Goal: Task Accomplishment & Management: Use online tool/utility

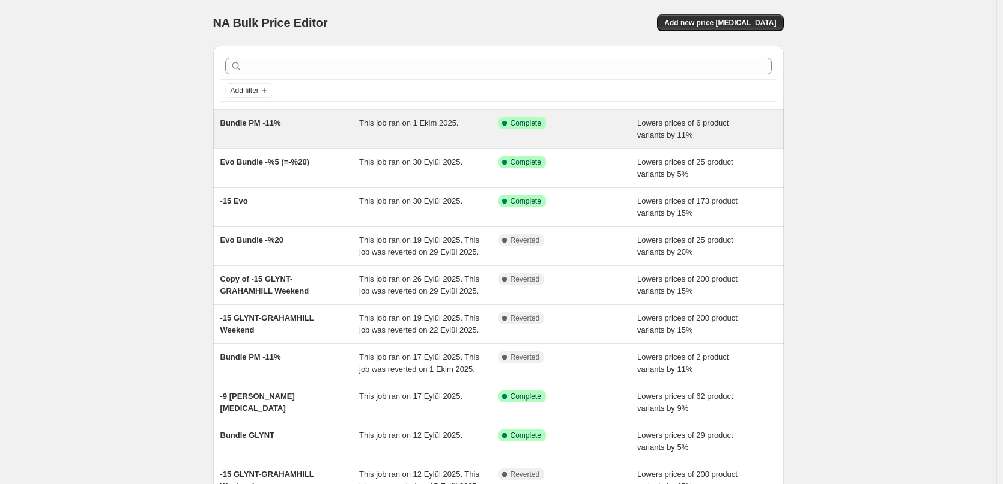
click at [344, 136] on div "Bundle PM -11%" at bounding box center [289, 129] width 139 height 24
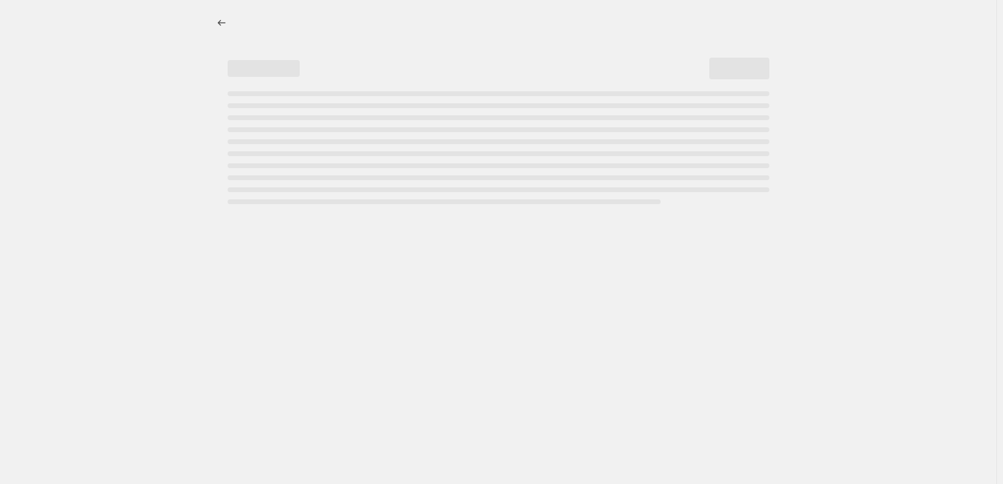
select select "percentage"
select select "no_change"
select select "tag"
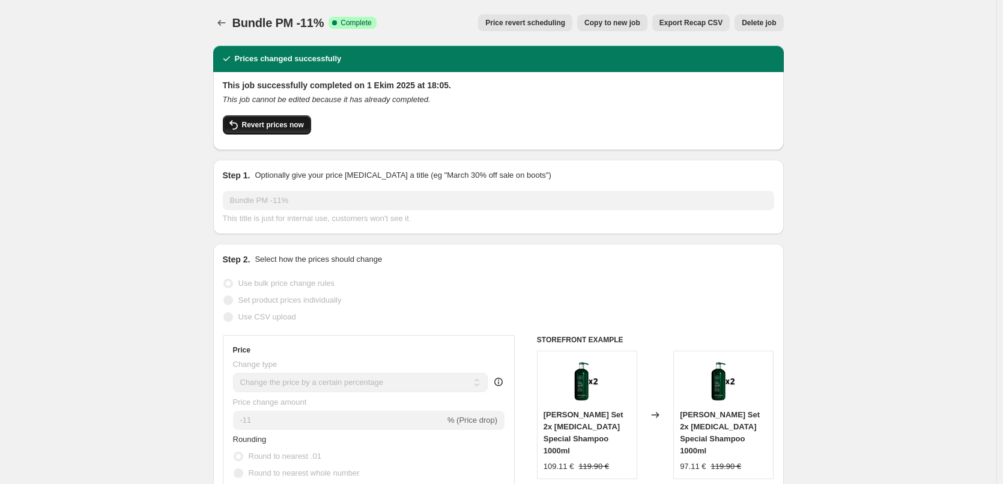
click at [297, 132] on button "Revert prices now" at bounding box center [267, 124] width 88 height 19
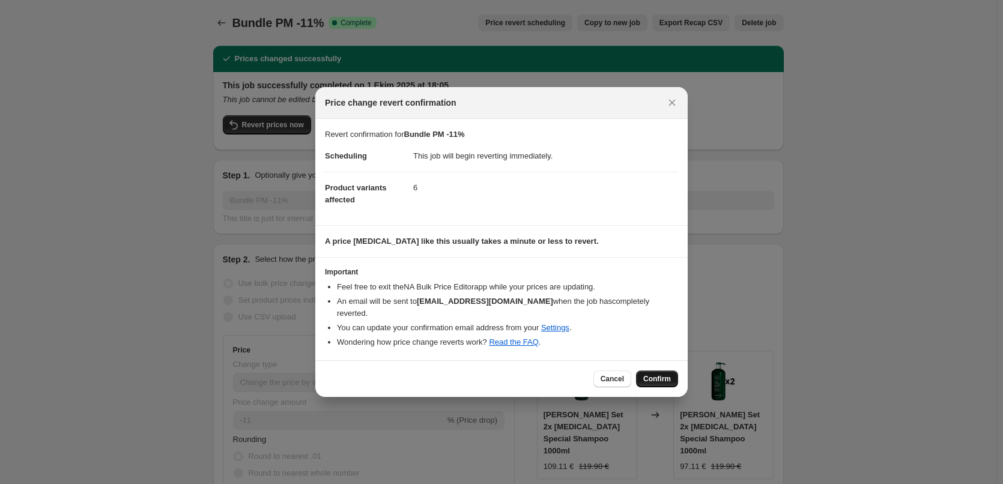
click at [659, 374] on span "Confirm" at bounding box center [657, 379] width 28 height 10
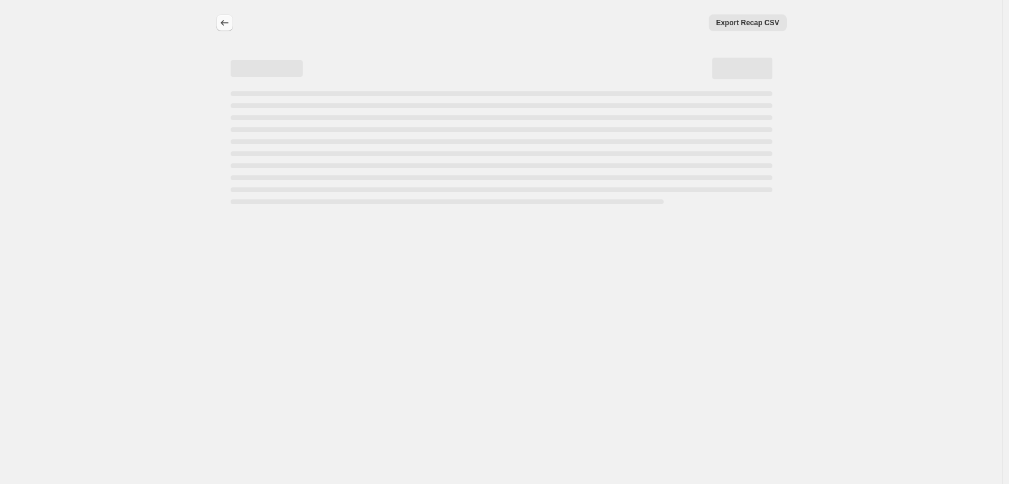
select select "percentage"
select select "no_change"
select select "tag"
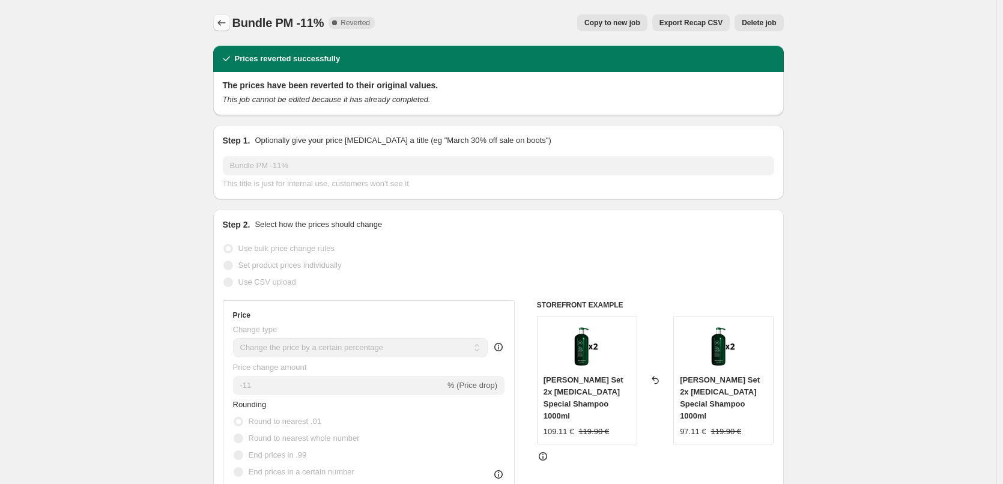
click at [224, 24] on icon "Price change jobs" at bounding box center [222, 23] width 12 height 12
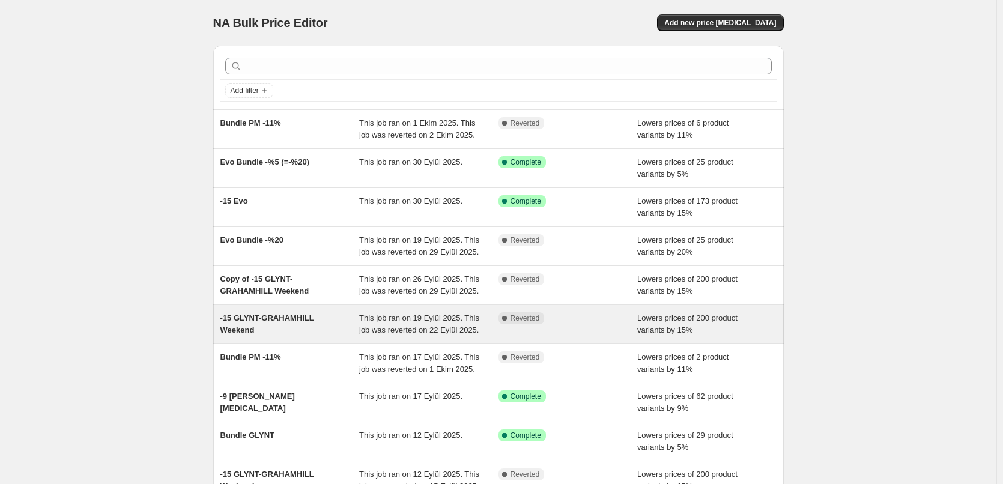
scroll to position [60, 0]
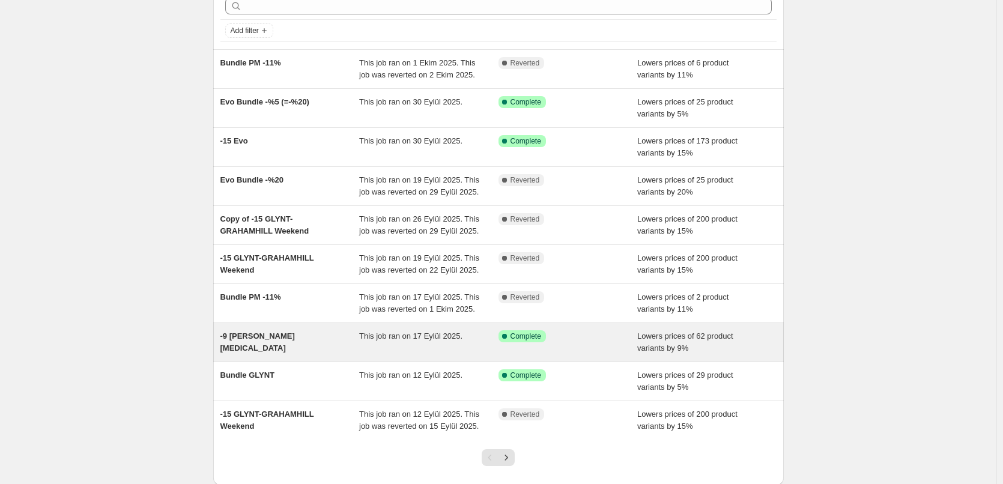
click at [323, 338] on div "-9 [PERSON_NAME] [MEDICAL_DATA]" at bounding box center [289, 342] width 139 height 24
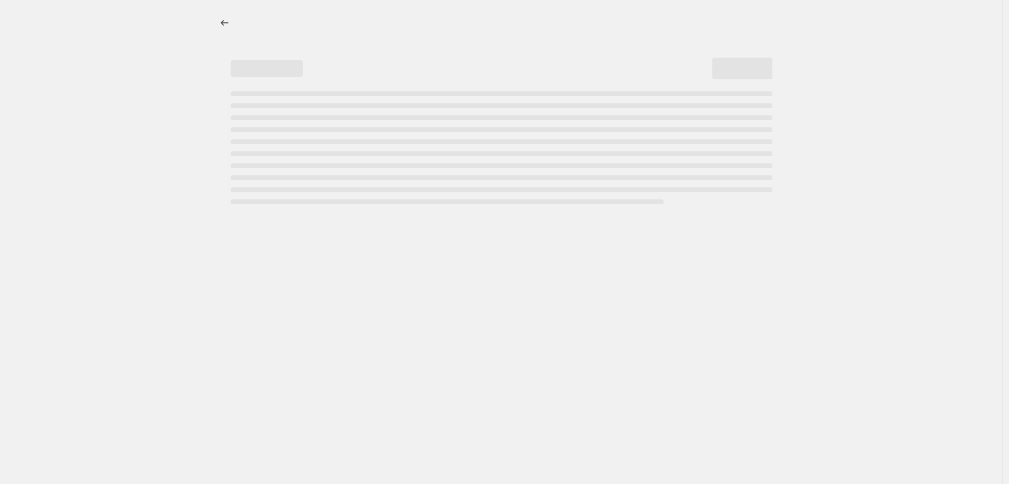
select select "percentage"
select select "collection"
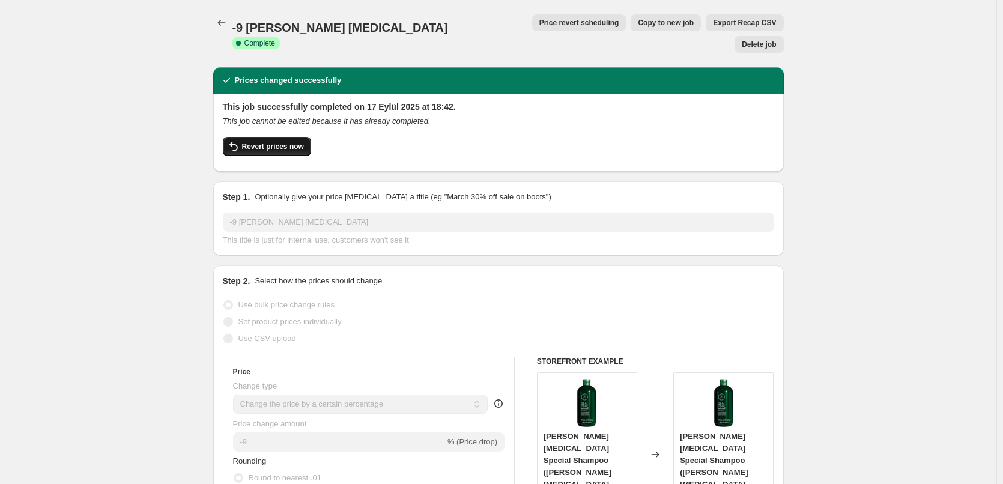
click at [268, 142] on span "Revert prices now" at bounding box center [273, 147] width 62 height 10
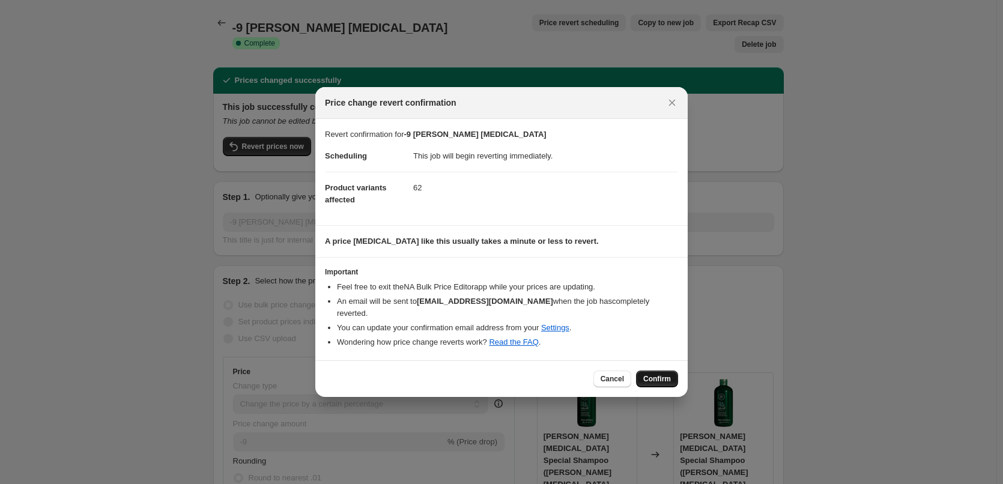
click at [649, 376] on span "Confirm" at bounding box center [657, 379] width 28 height 10
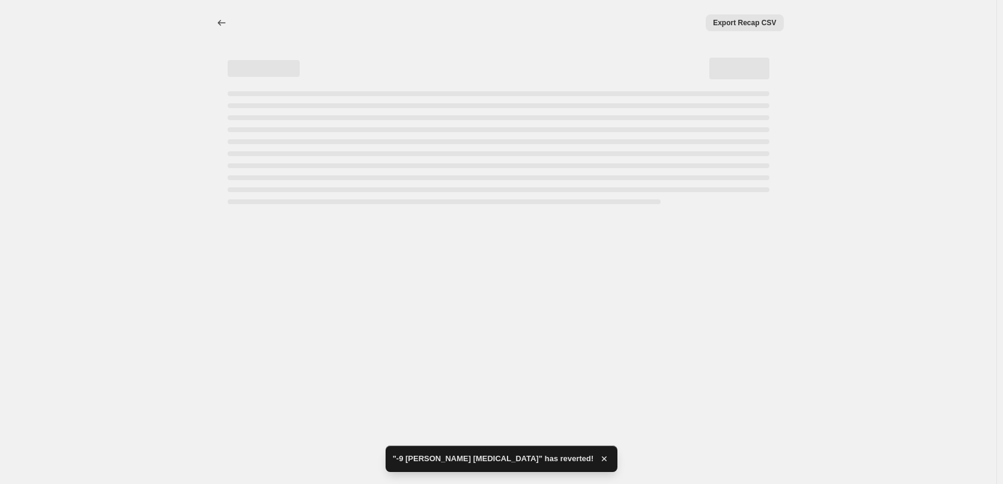
select select "percentage"
select select "collection"
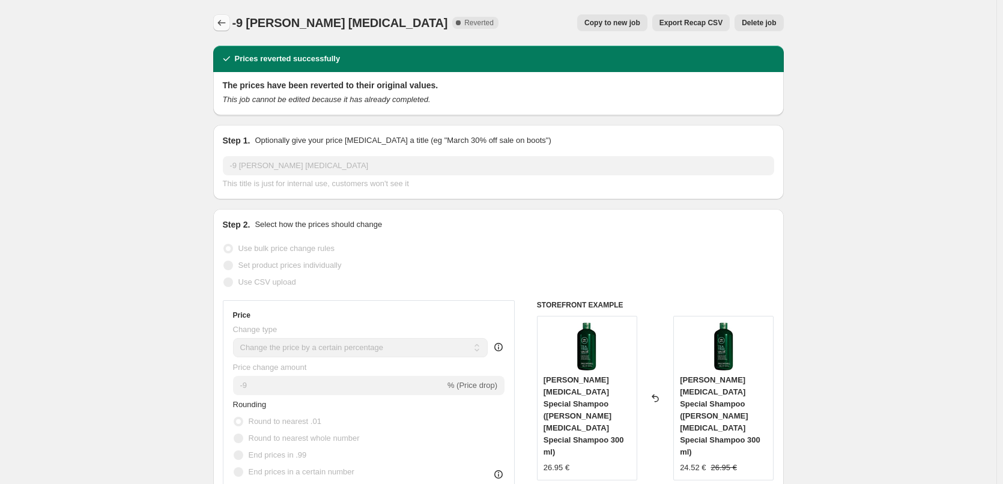
click at [219, 19] on icon "Price change jobs" at bounding box center [222, 23] width 12 height 12
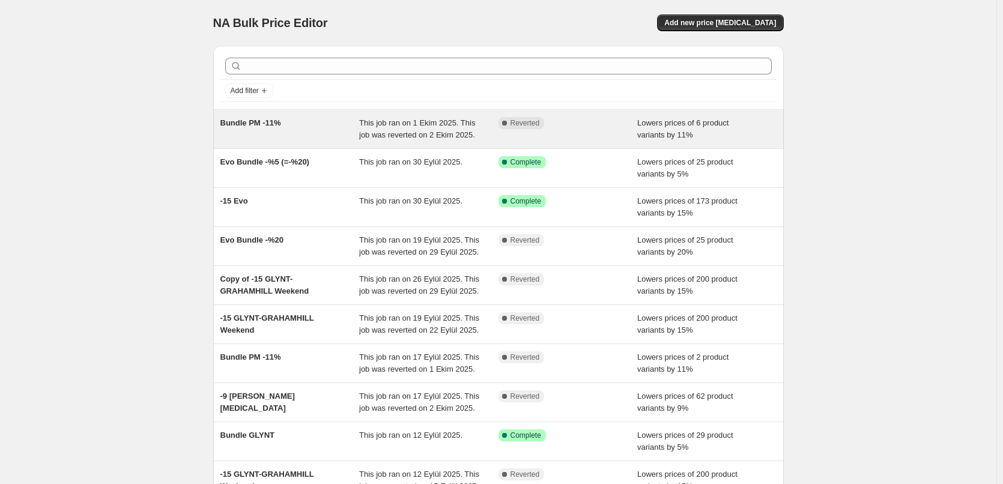
scroll to position [60, 0]
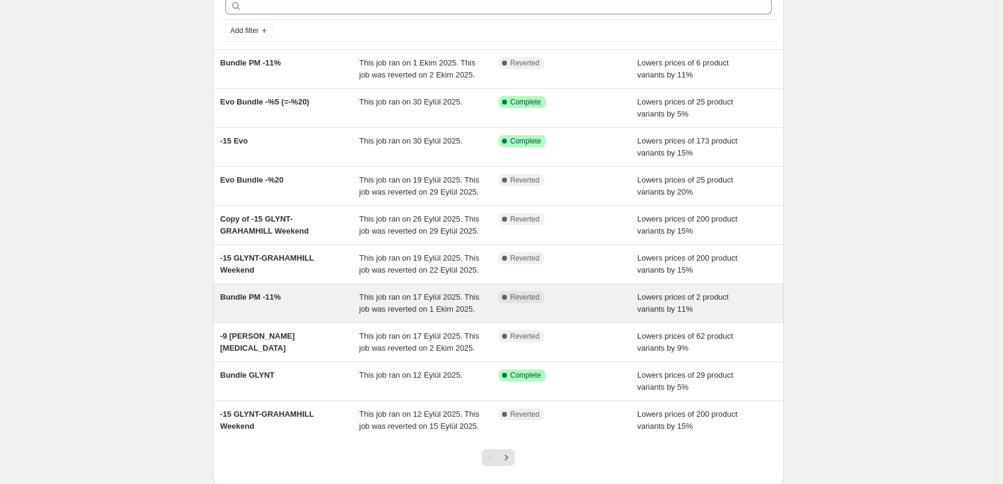
click at [317, 296] on div "Bundle PM -11%" at bounding box center [289, 303] width 139 height 24
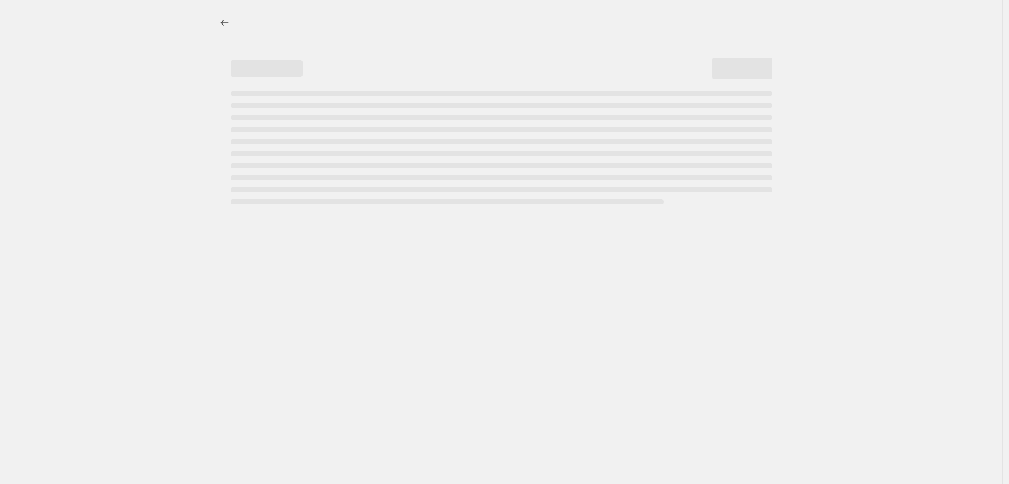
select select "percentage"
select select "no_change"
select select "tag"
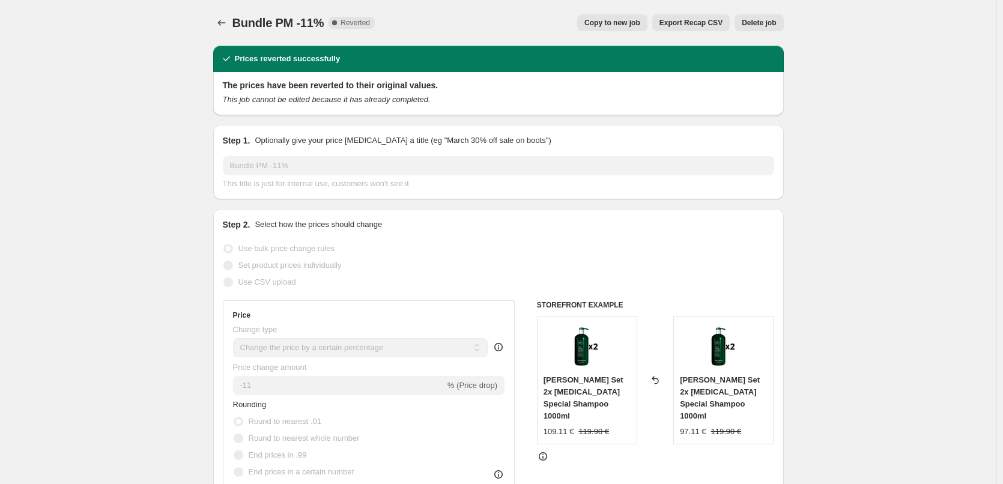
click at [627, 22] on span "Copy to new job" at bounding box center [612, 23] width 56 height 10
select select "percentage"
select select "no_change"
select select "tag"
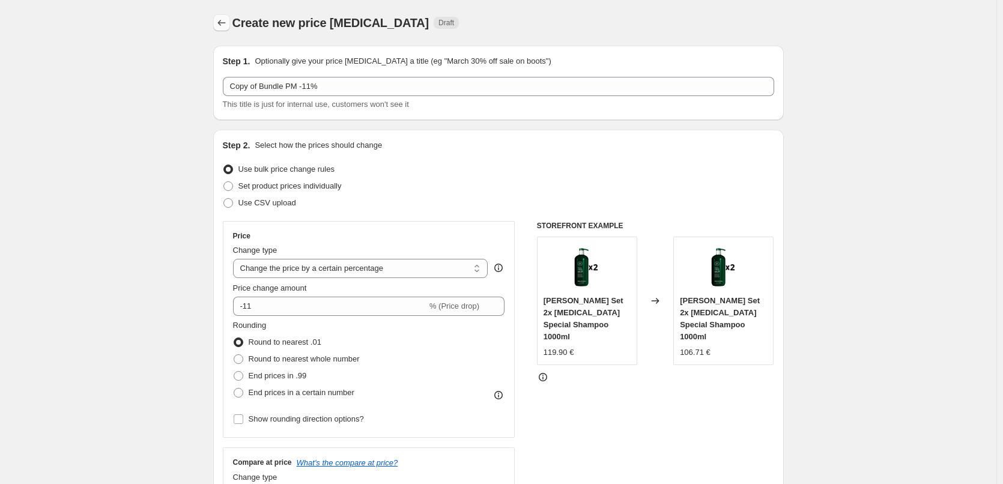
click at [230, 20] on button "Price change jobs" at bounding box center [221, 22] width 17 height 17
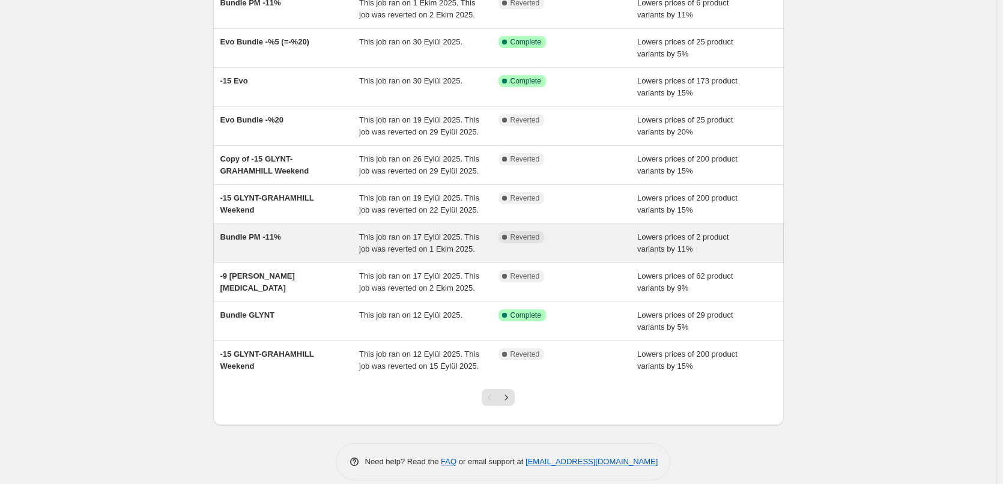
scroll to position [60, 0]
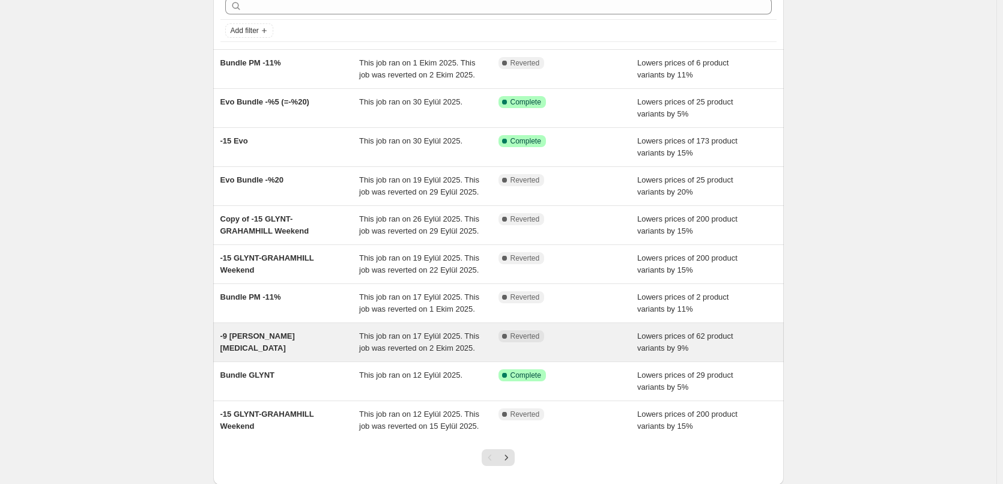
click at [336, 336] on div "-9 [PERSON_NAME] [MEDICAL_DATA]" at bounding box center [289, 342] width 139 height 24
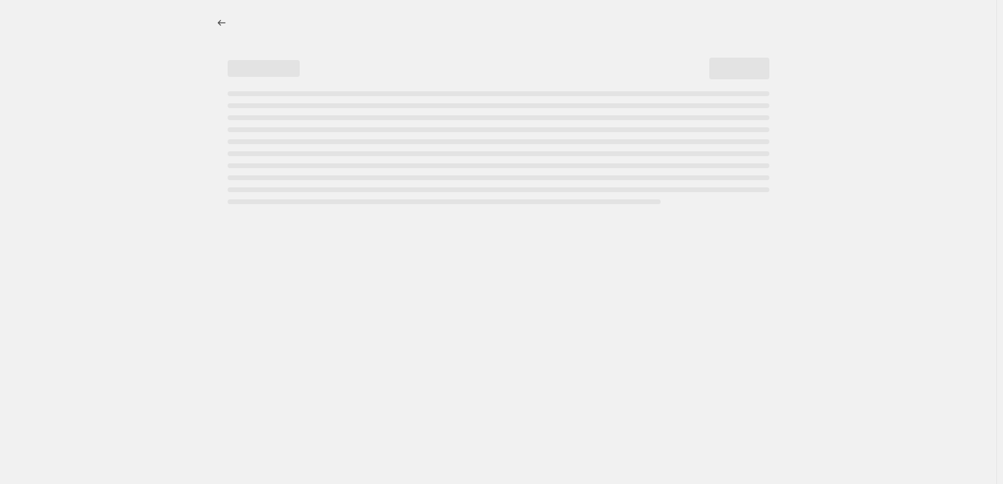
select select "percentage"
select select "collection"
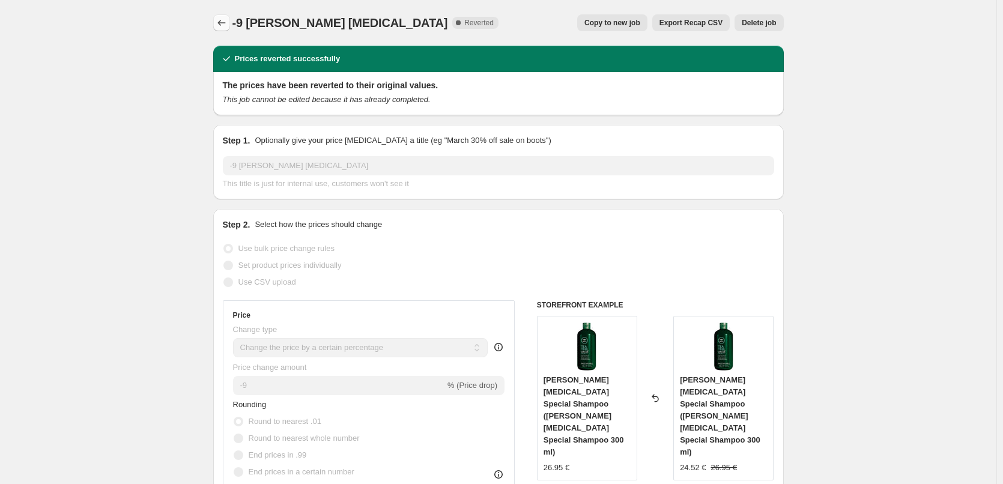
click at [222, 21] on icon "Price change jobs" at bounding box center [222, 23] width 12 height 12
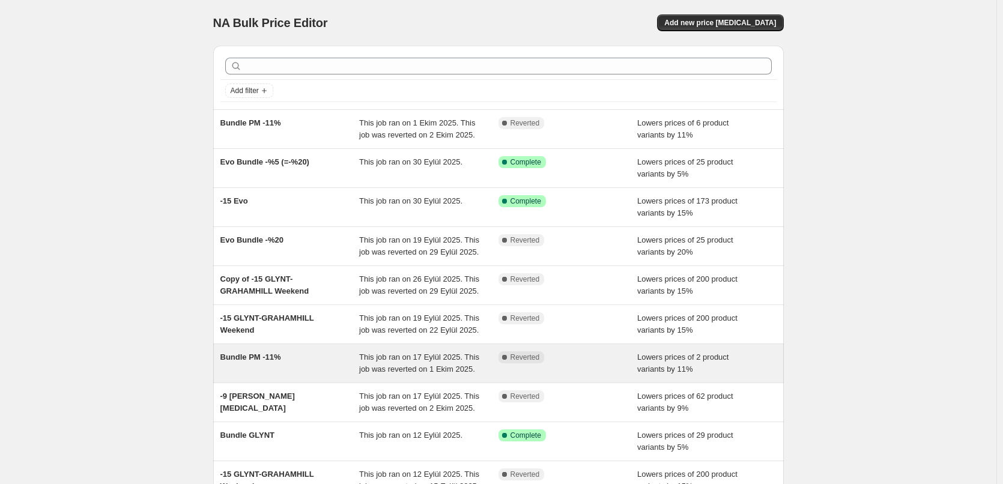
scroll to position [60, 0]
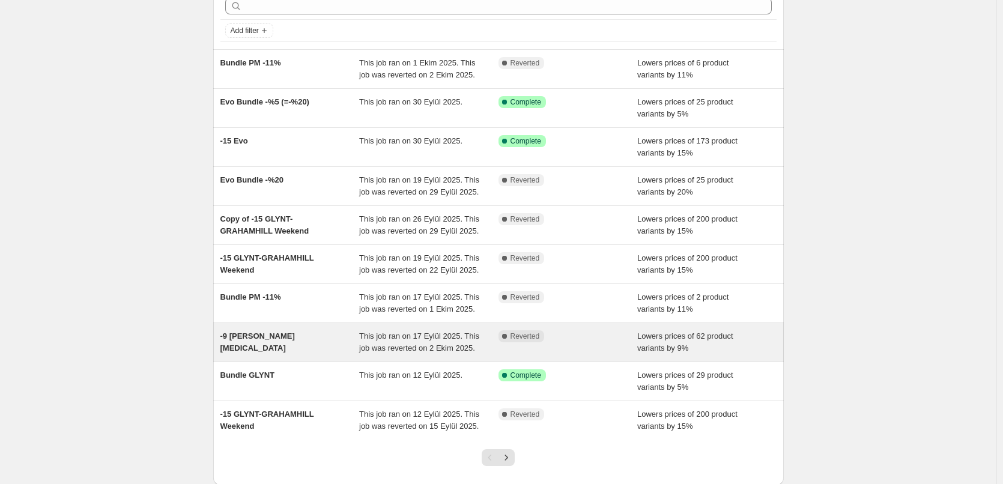
click at [324, 357] on div "-9 [PERSON_NAME] [MEDICAL_DATA] This job ran on 17 Eylül 2025. This job was rev…" at bounding box center [498, 342] width 571 height 38
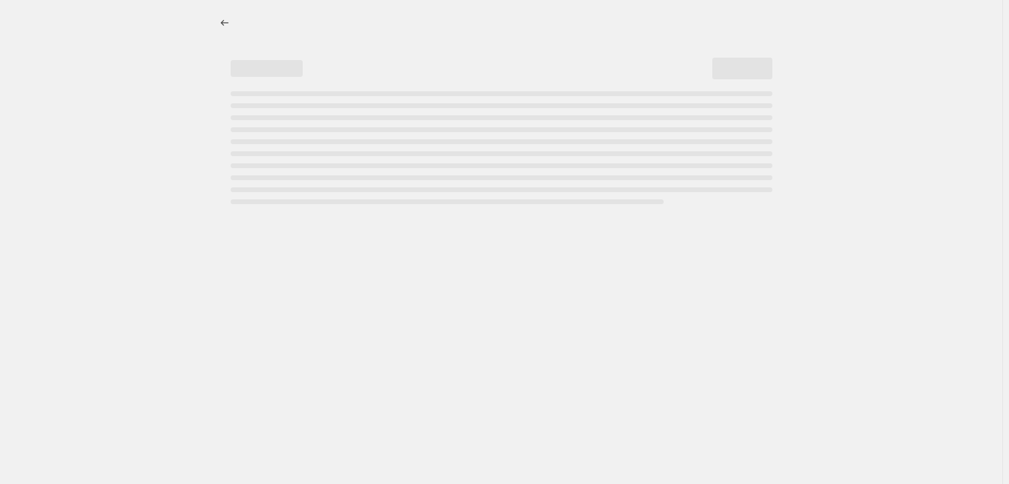
select select "percentage"
select select "collection"
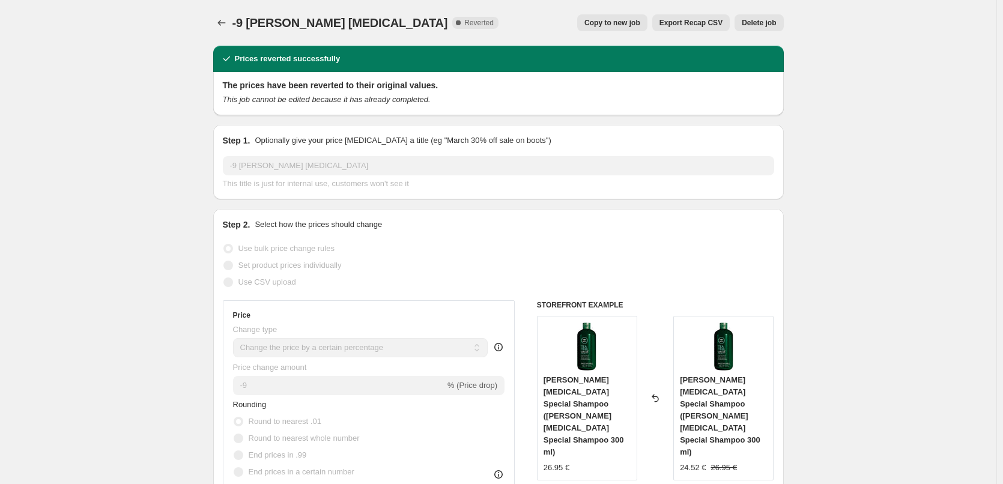
click at [648, 21] on button "Copy to new job" at bounding box center [612, 22] width 70 height 17
select select "percentage"
select select "collection"
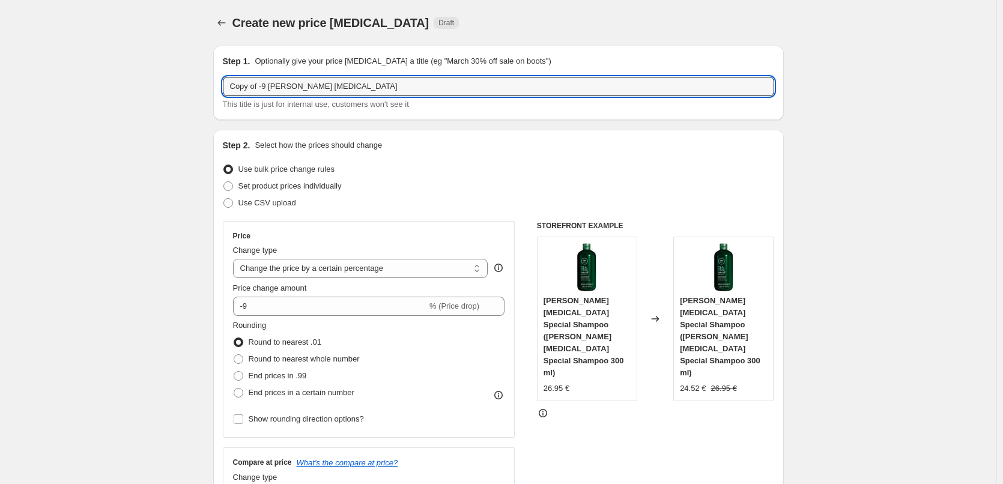
drag, startPoint x: 261, startPoint y: 85, endPoint x: 145, endPoint y: 67, distance: 117.4
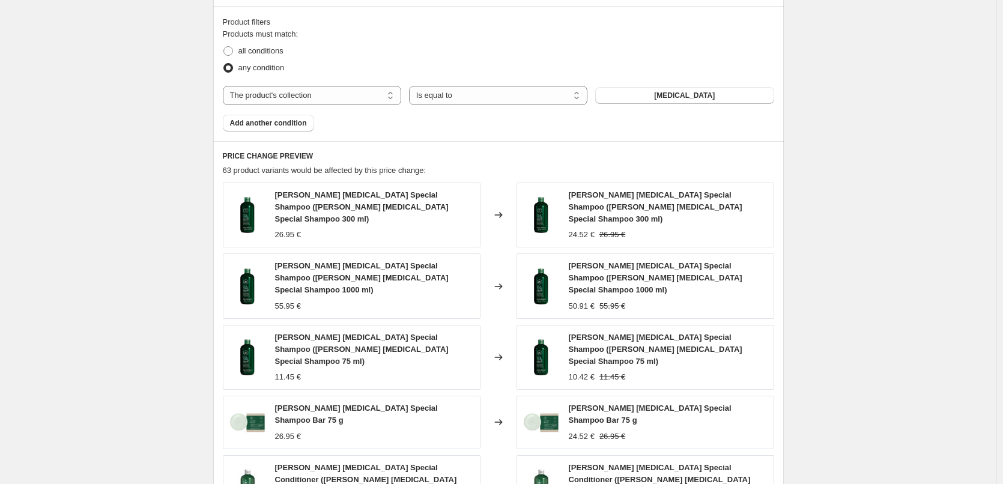
scroll to position [868, 0]
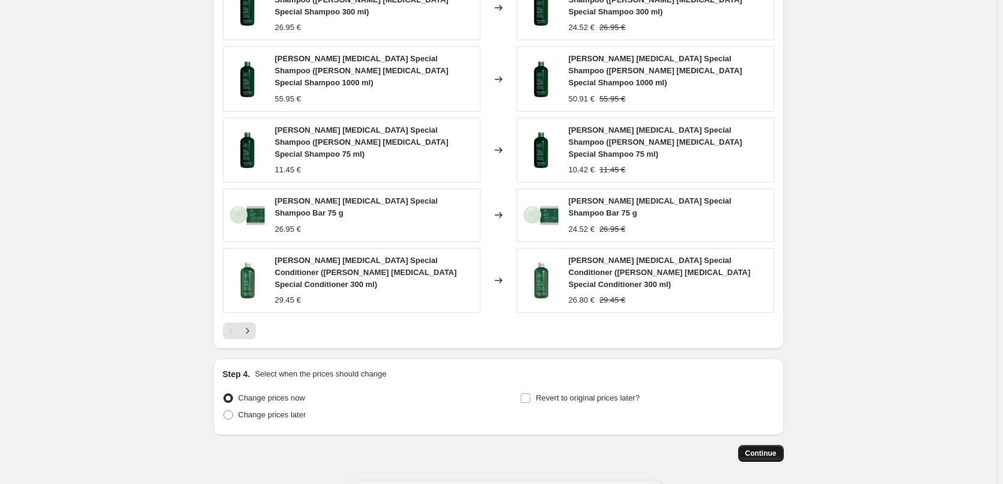
type input "-9 [PERSON_NAME] [MEDICAL_DATA]"
click at [769, 449] on span "Continue" at bounding box center [760, 454] width 31 height 10
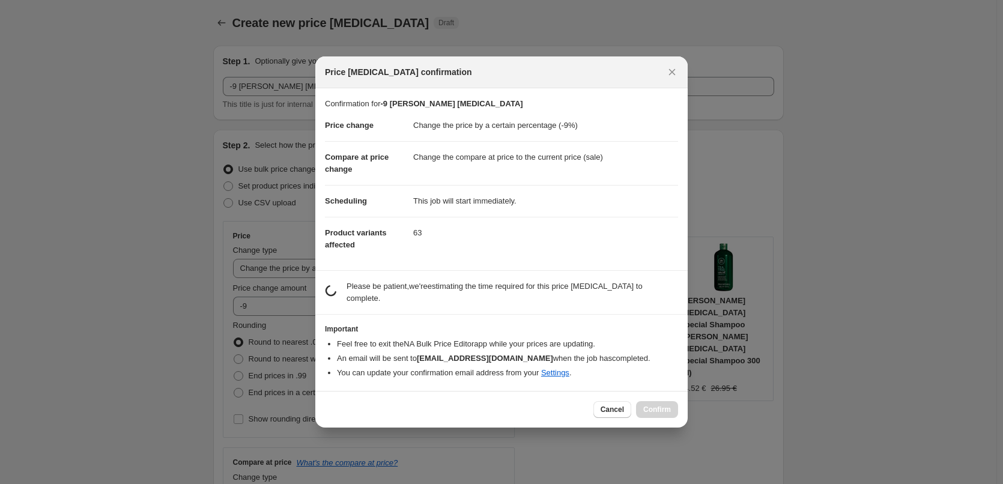
scroll to position [0, 0]
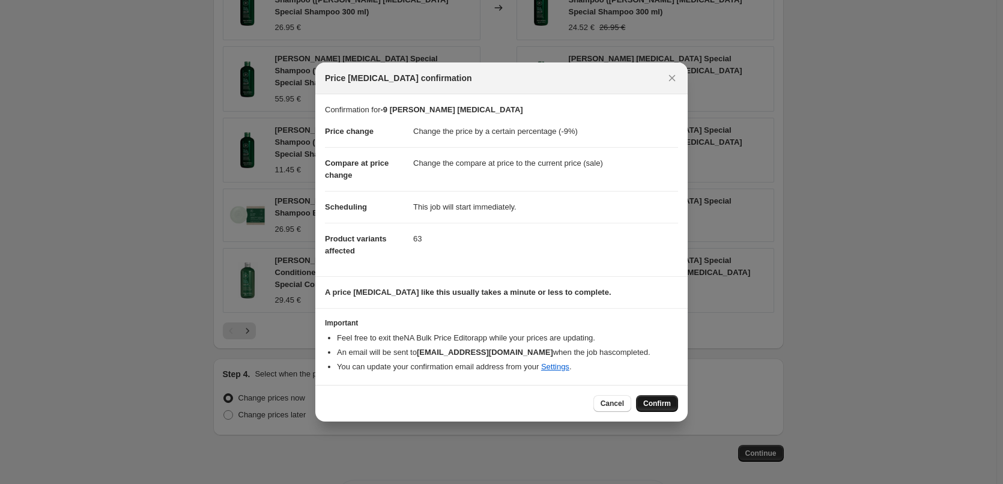
click at [665, 405] on span "Confirm" at bounding box center [657, 404] width 28 height 10
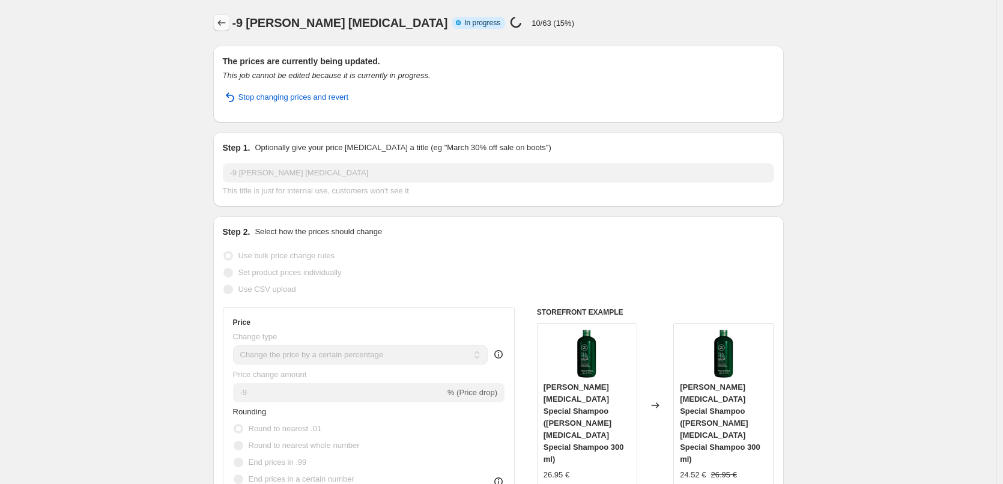
click at [228, 20] on icon "Price change jobs" at bounding box center [222, 23] width 12 height 12
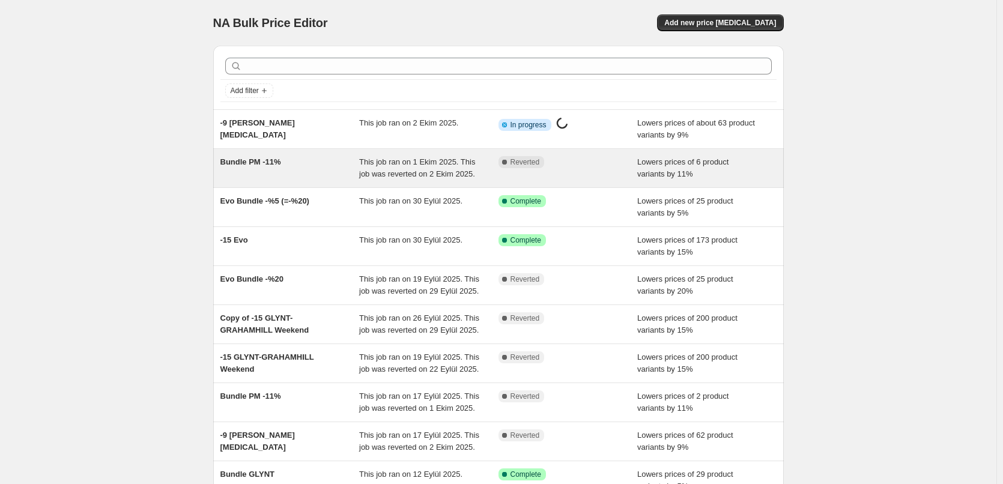
click at [296, 166] on div "Bundle PM -11%" at bounding box center [289, 168] width 139 height 24
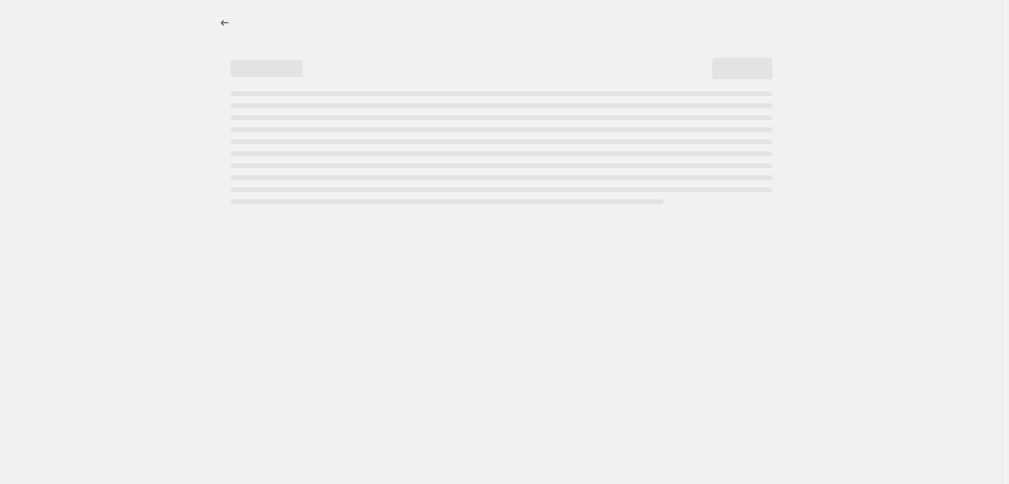
select select "percentage"
select select "no_change"
select select "tag"
select select "percentage"
select select "no_change"
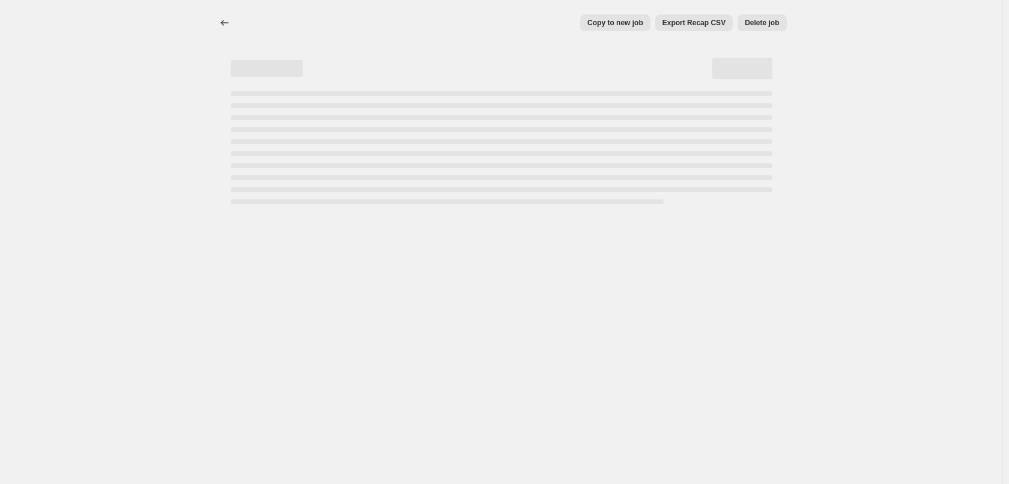
select select "tag"
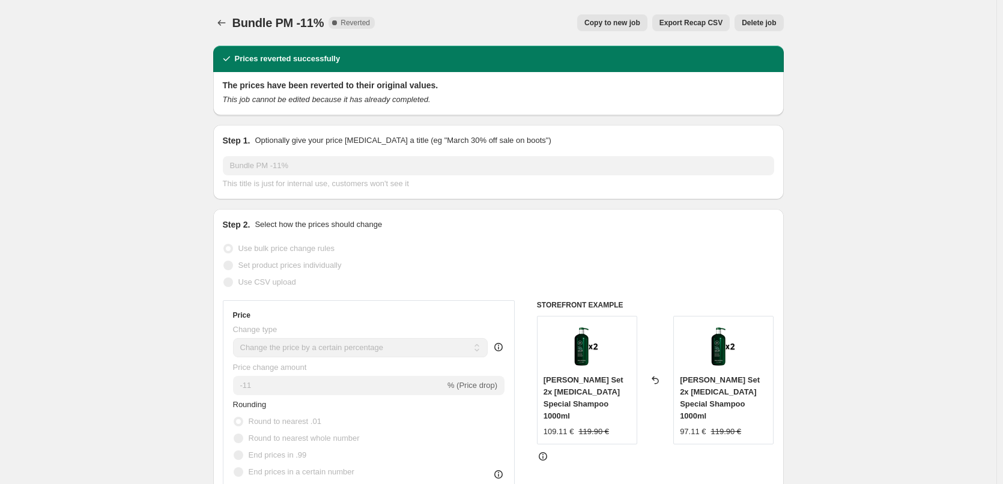
click at [626, 23] on span "Copy to new job" at bounding box center [612, 23] width 56 height 10
select select "percentage"
select select "no_change"
select select "tag"
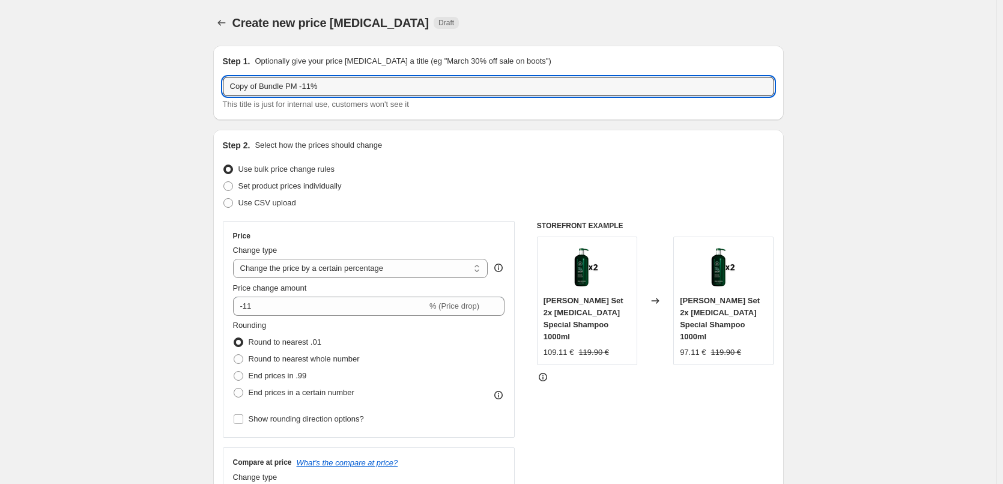
drag, startPoint x: 261, startPoint y: 88, endPoint x: 191, endPoint y: 83, distance: 70.4
click at [217, 24] on button "Price change jobs" at bounding box center [221, 22] width 17 height 17
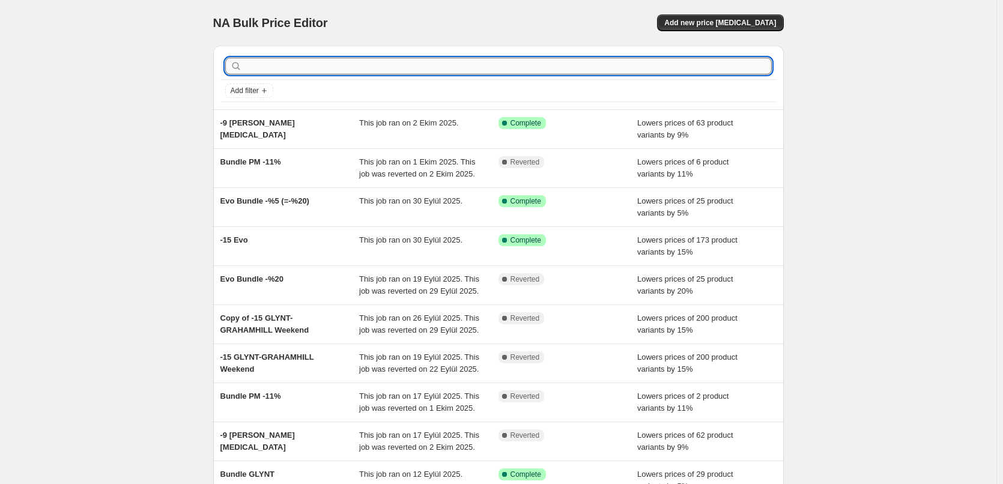
click at [342, 59] on input "text" at bounding box center [507, 66] width 527 height 17
type input "mv"
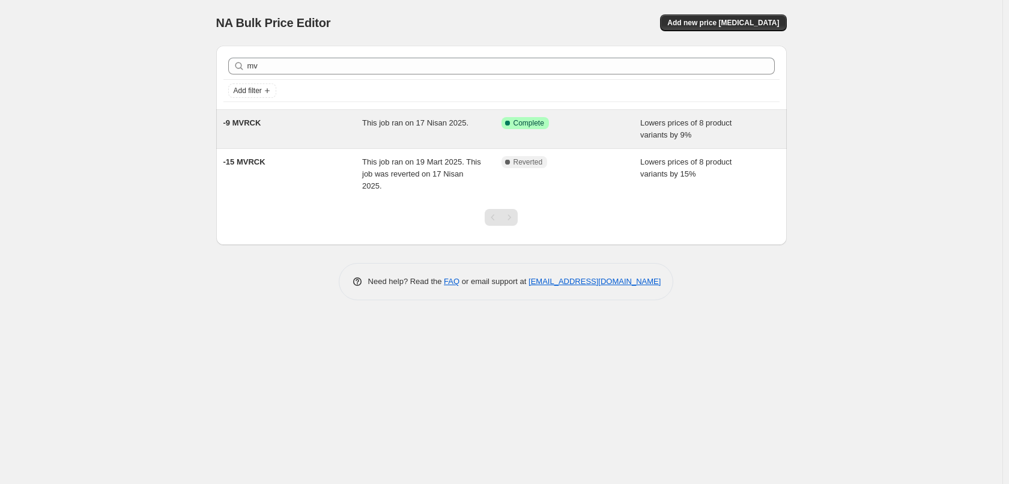
click at [344, 135] on div "-9 MVRCK" at bounding box center [292, 129] width 139 height 24
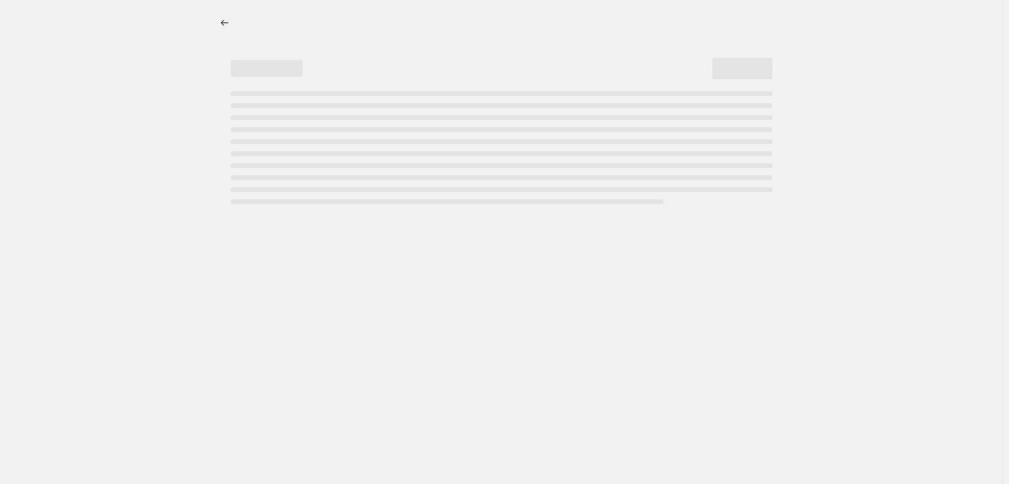
select select "percentage"
select select "collection"
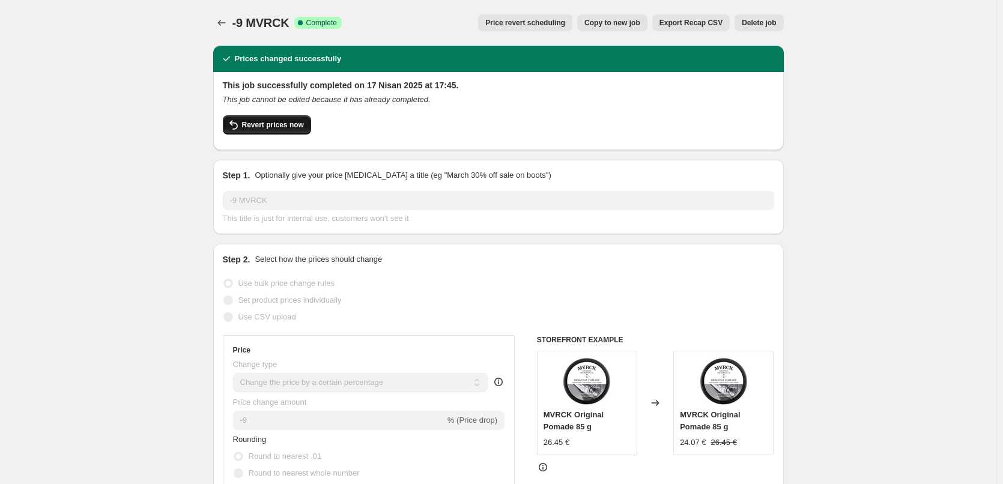
click at [279, 125] on span "Revert prices now" at bounding box center [273, 125] width 62 height 10
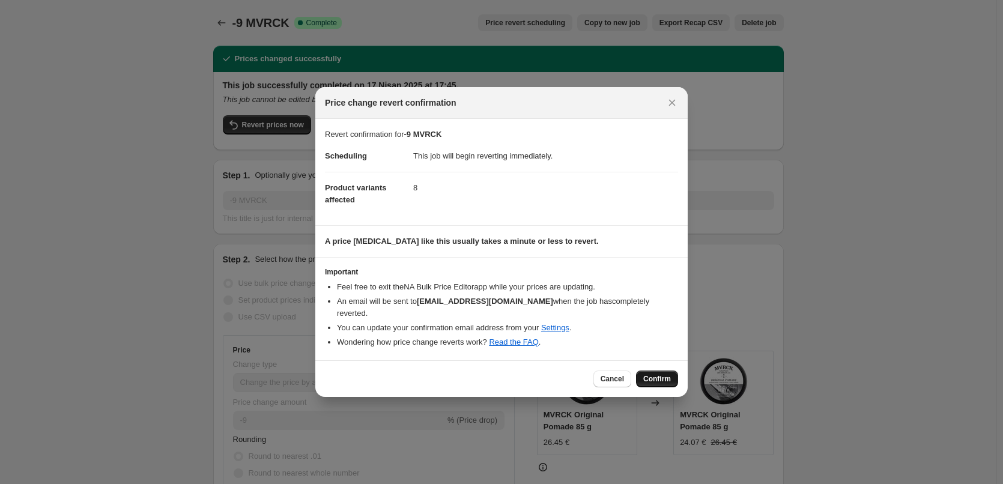
click at [671, 371] on button "Confirm" at bounding box center [657, 379] width 42 height 17
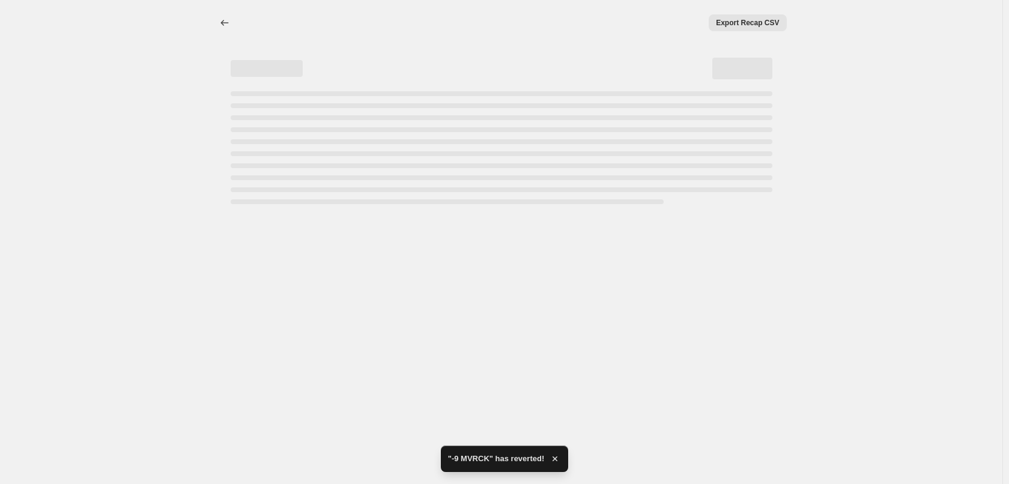
select select "percentage"
select select "collection"
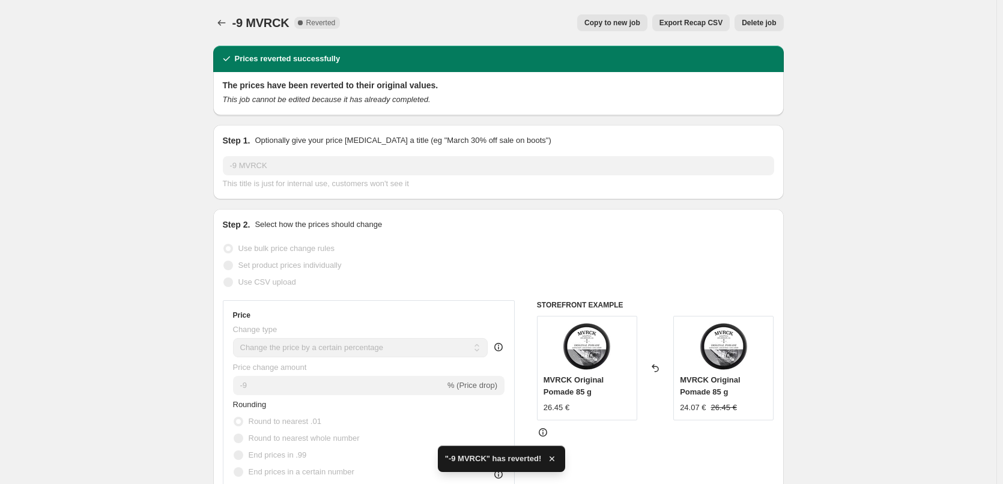
click at [606, 17] on button "Copy to new job" at bounding box center [612, 22] width 70 height 17
select select "percentage"
select select "collection"
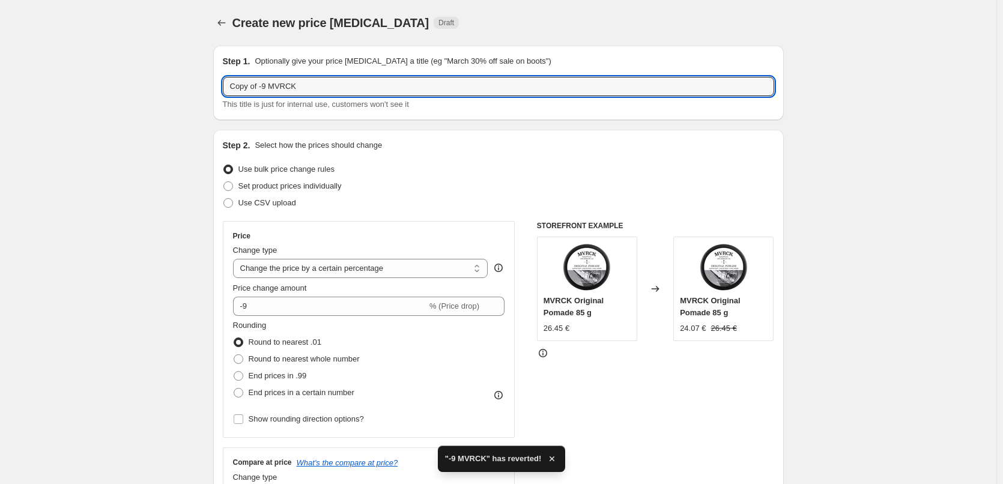
drag, startPoint x: 262, startPoint y: 89, endPoint x: 117, endPoint y: 70, distance: 146.1
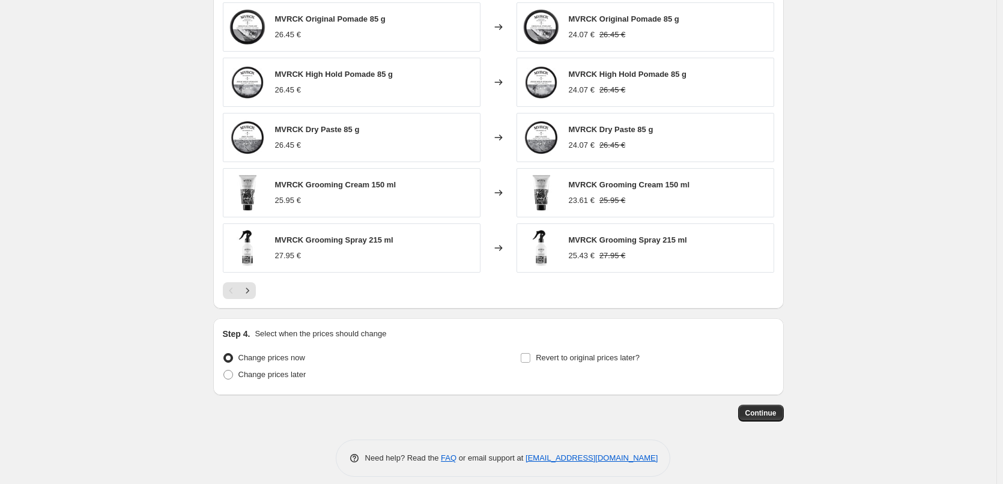
scroll to position [852, 0]
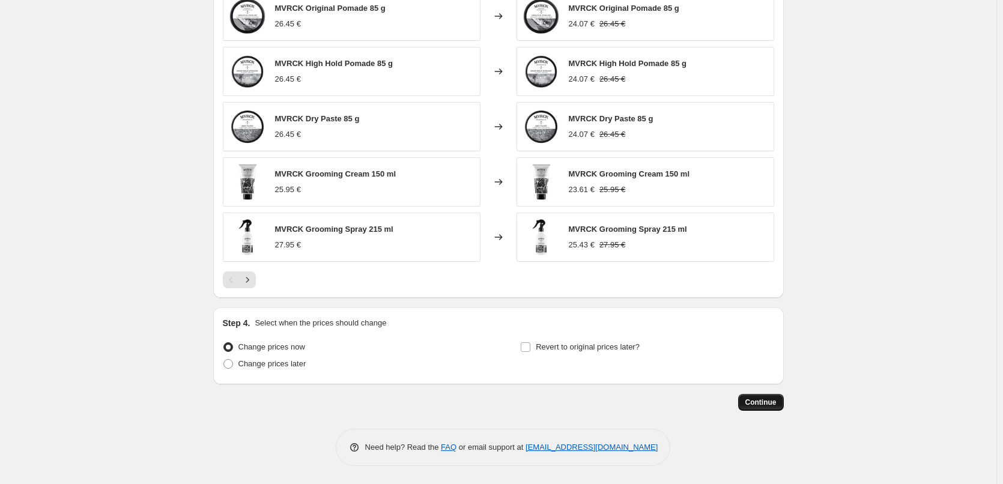
type input "-9 MVRCK"
click at [759, 404] on span "Continue" at bounding box center [760, 403] width 31 height 10
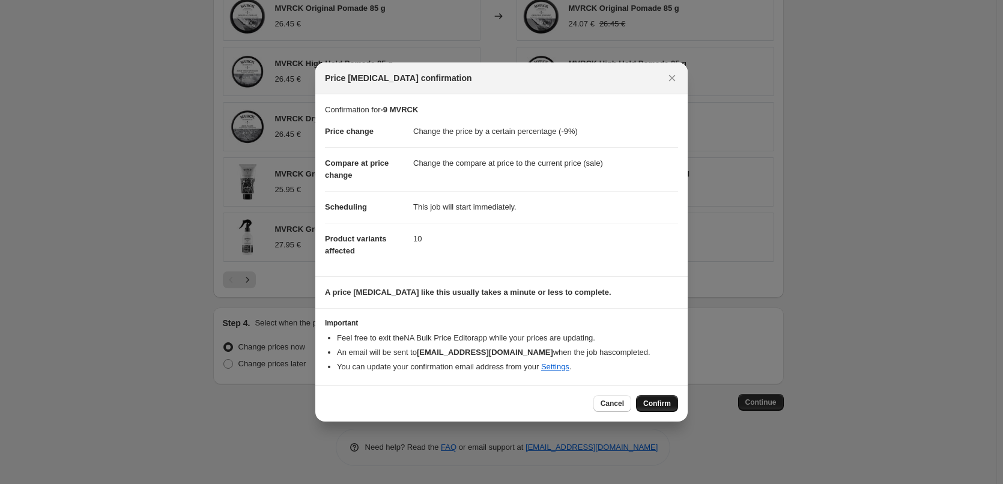
click at [660, 407] on span "Confirm" at bounding box center [657, 404] width 28 height 10
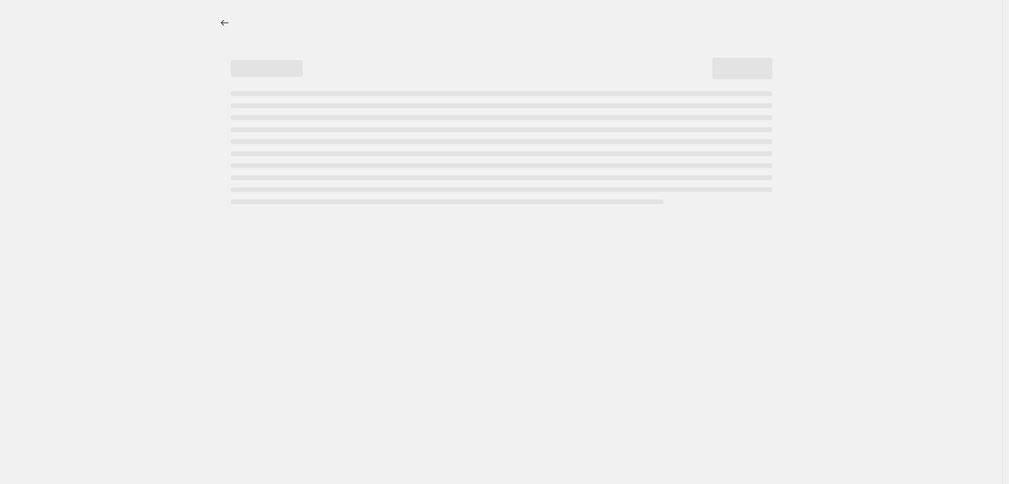
select select "percentage"
select select "collection"
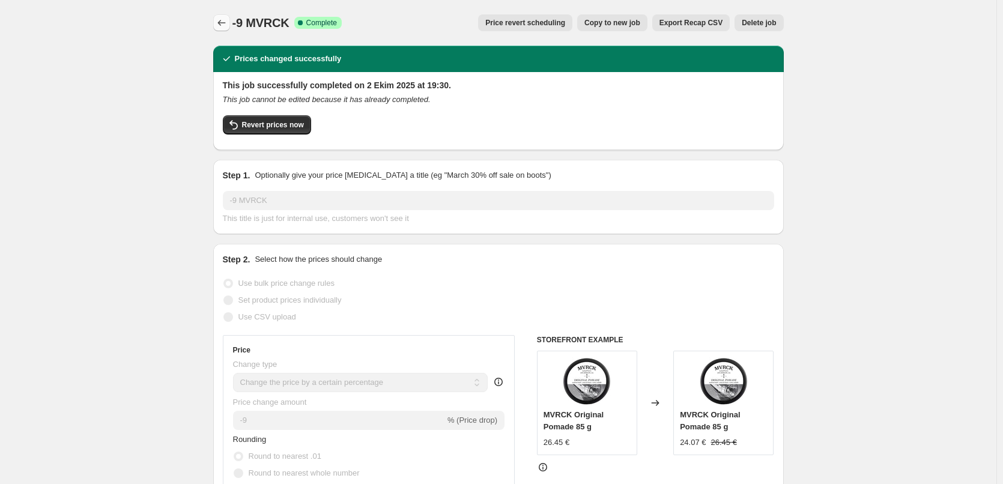
click at [228, 22] on icon "Price change jobs" at bounding box center [222, 23] width 12 height 12
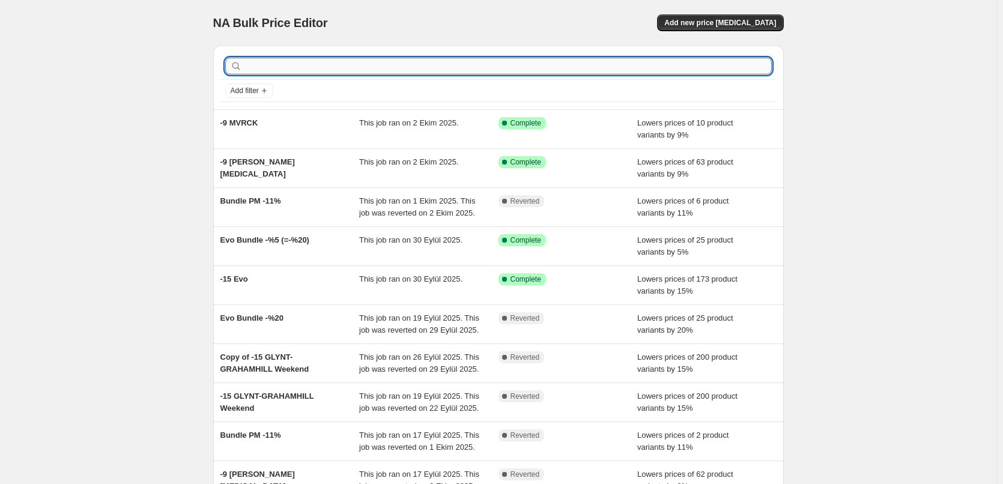
click at [324, 59] on input "text" at bounding box center [507, 66] width 527 height 17
type input "[PERSON_NAME]"
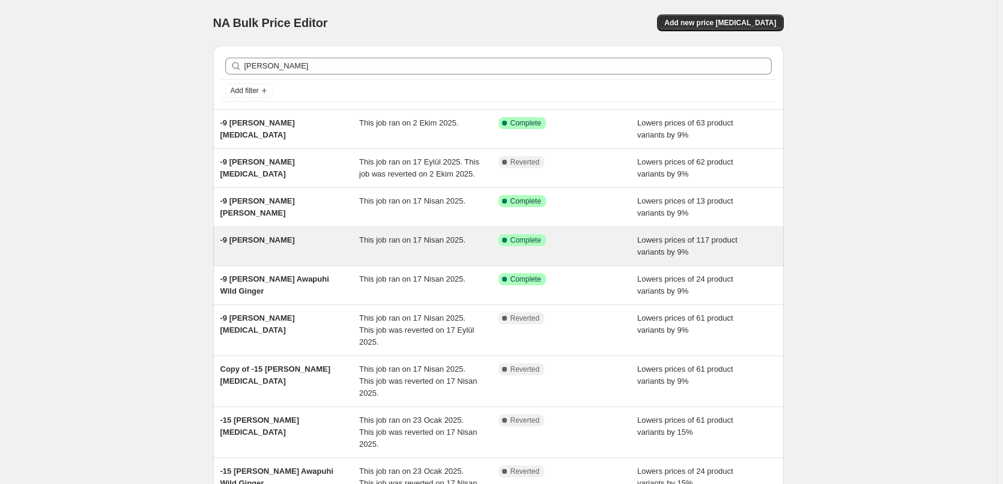
click at [333, 240] on div "-9 [PERSON_NAME]" at bounding box center [289, 246] width 139 height 24
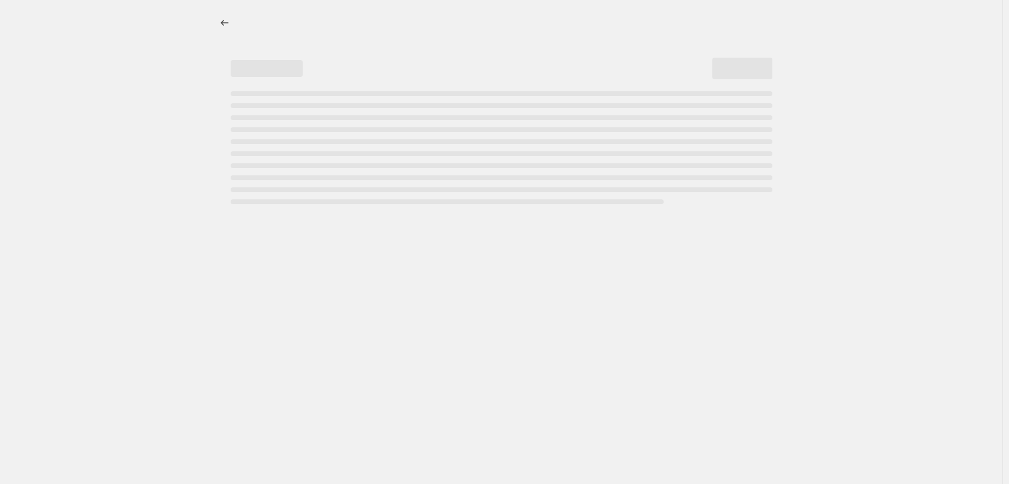
select select "percentage"
select select "collection"
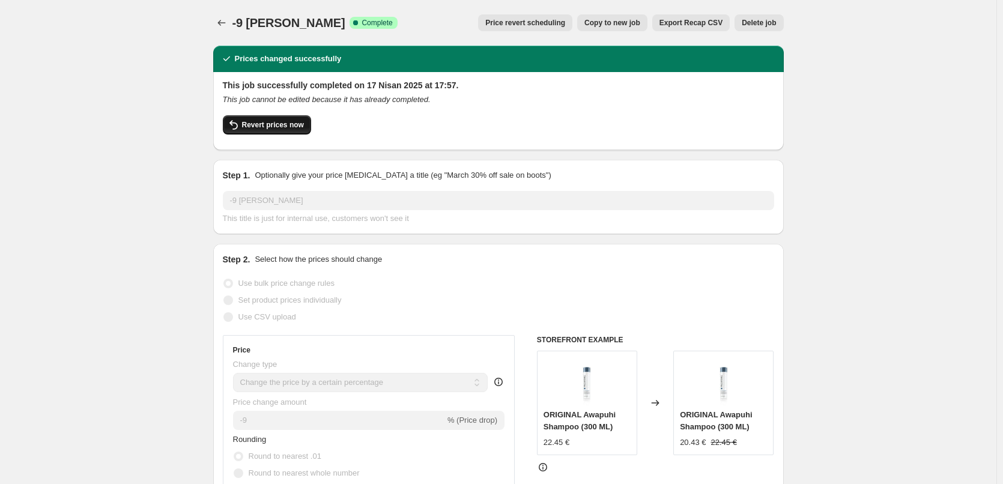
click at [302, 127] on span "Revert prices now" at bounding box center [273, 125] width 62 height 10
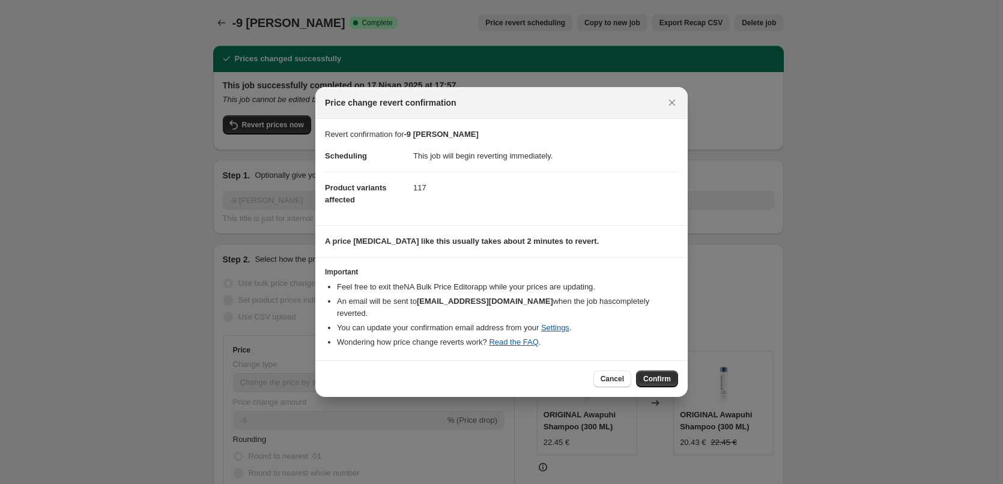
click at [651, 371] on button "Confirm" at bounding box center [657, 379] width 42 height 17
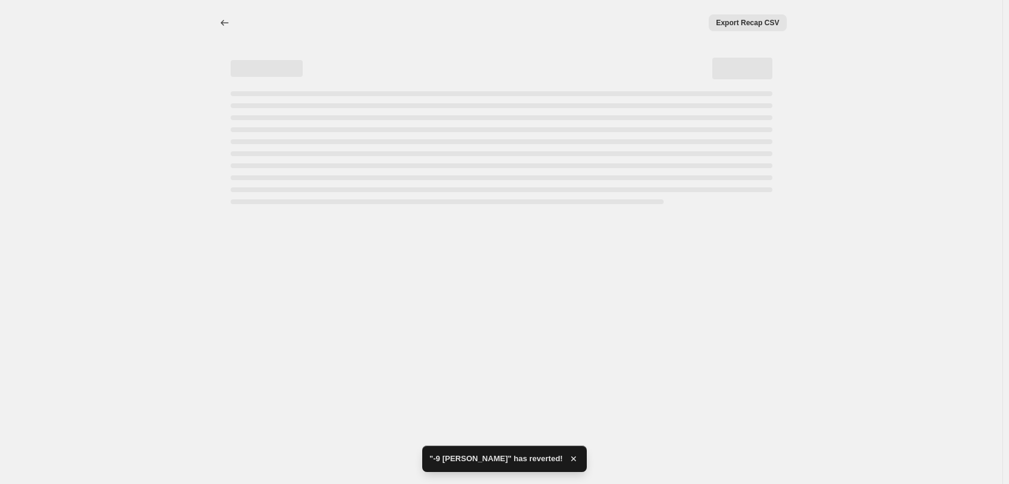
select select "percentage"
select select "collection"
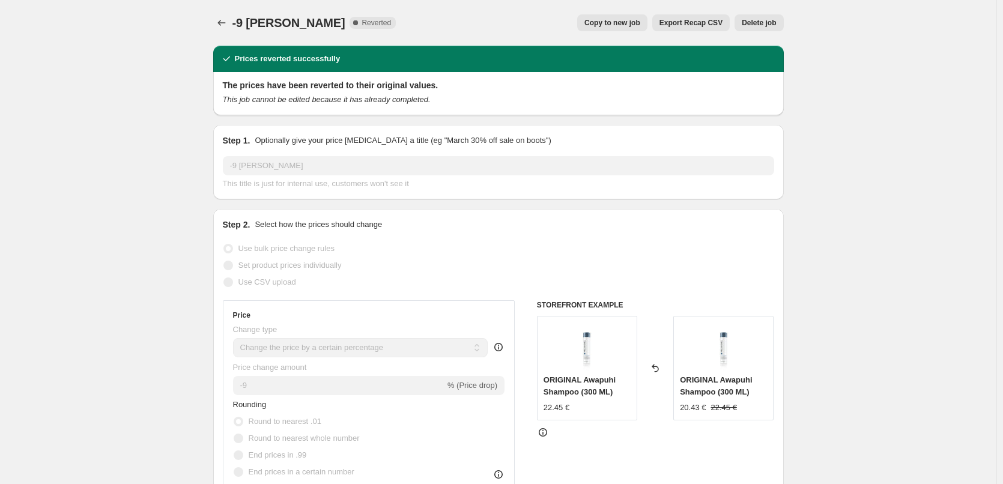
click at [599, 22] on span "Copy to new job" at bounding box center [612, 23] width 56 height 10
select select "percentage"
select select "collection"
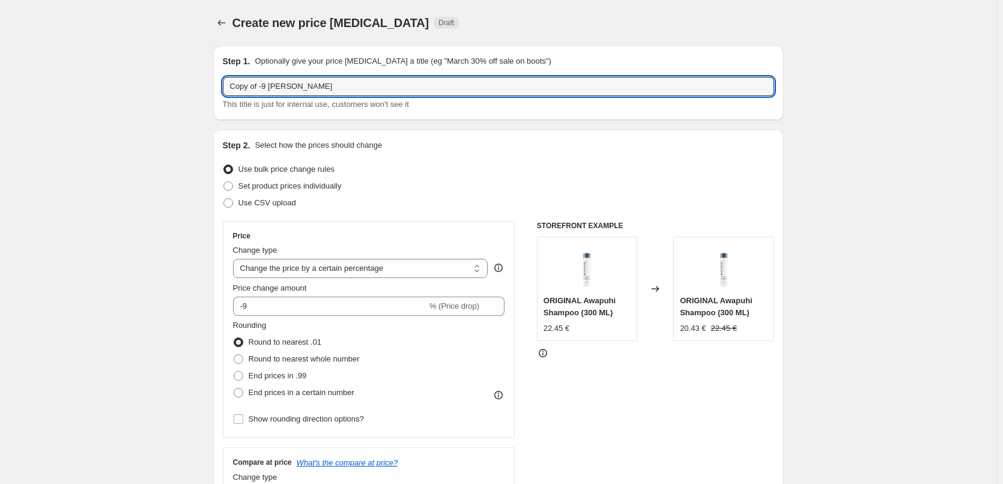
drag, startPoint x: 262, startPoint y: 88, endPoint x: 205, endPoint y: 74, distance: 58.0
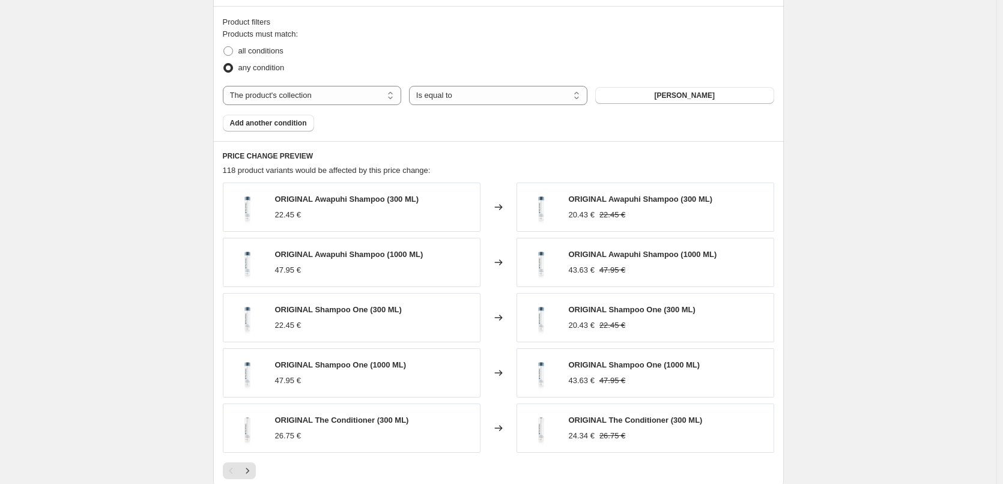
scroll to position [841, 0]
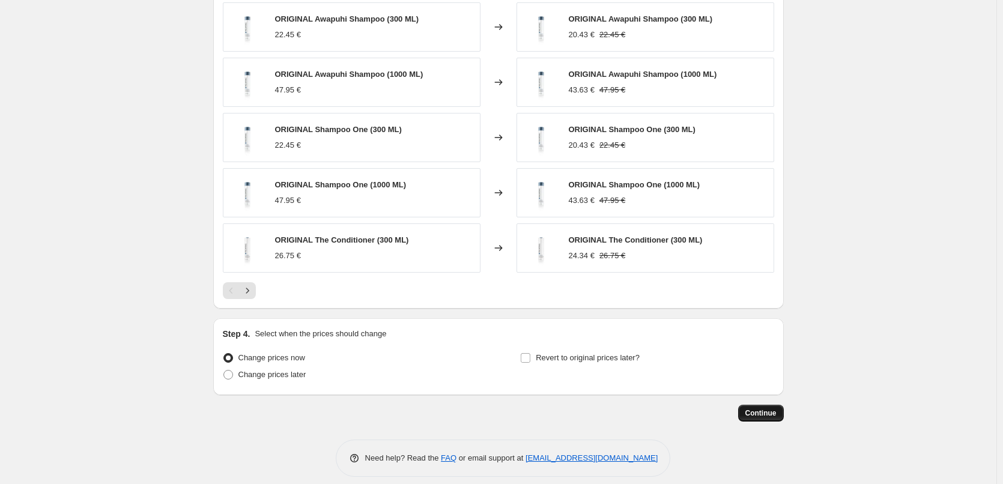
type input "-9 [PERSON_NAME]"
click at [777, 417] on span "Continue" at bounding box center [760, 413] width 31 height 10
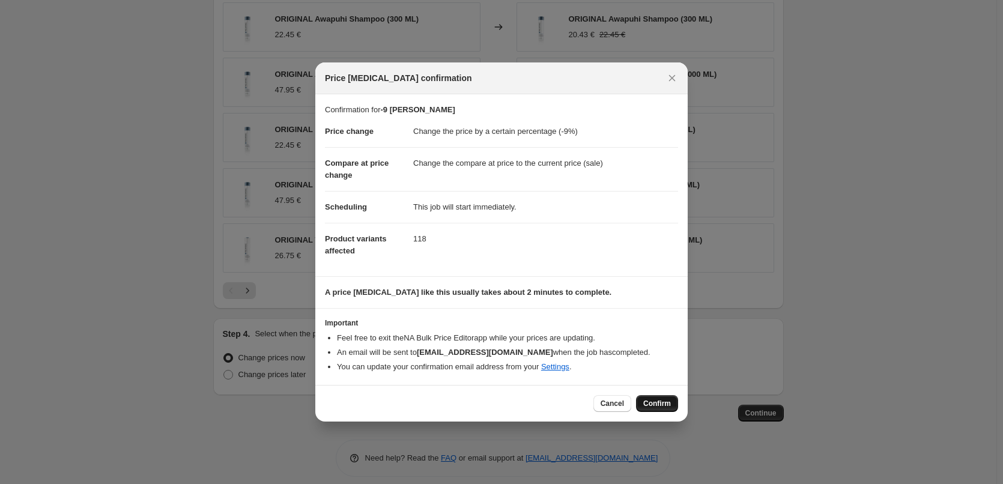
click at [655, 401] on span "Confirm" at bounding box center [657, 404] width 28 height 10
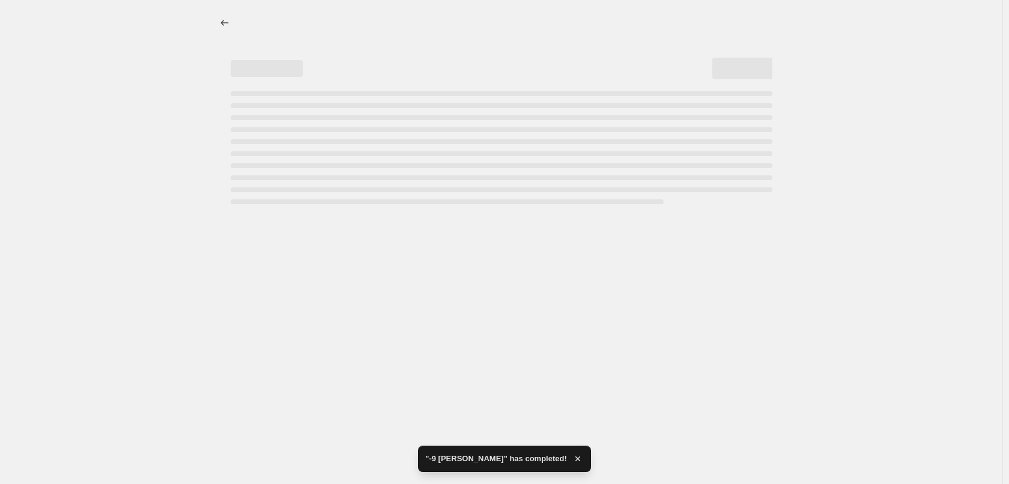
select select "percentage"
select select "collection"
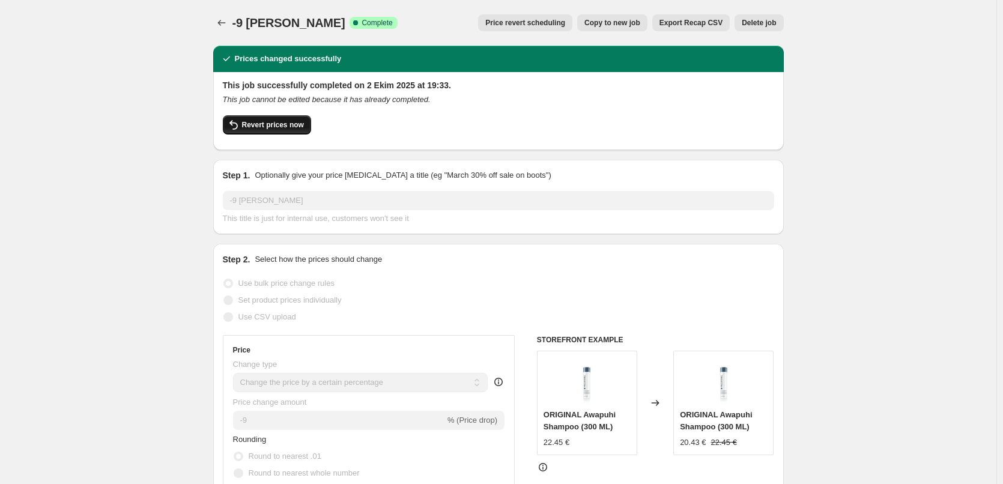
click at [276, 127] on span "Revert prices now" at bounding box center [273, 125] width 62 height 10
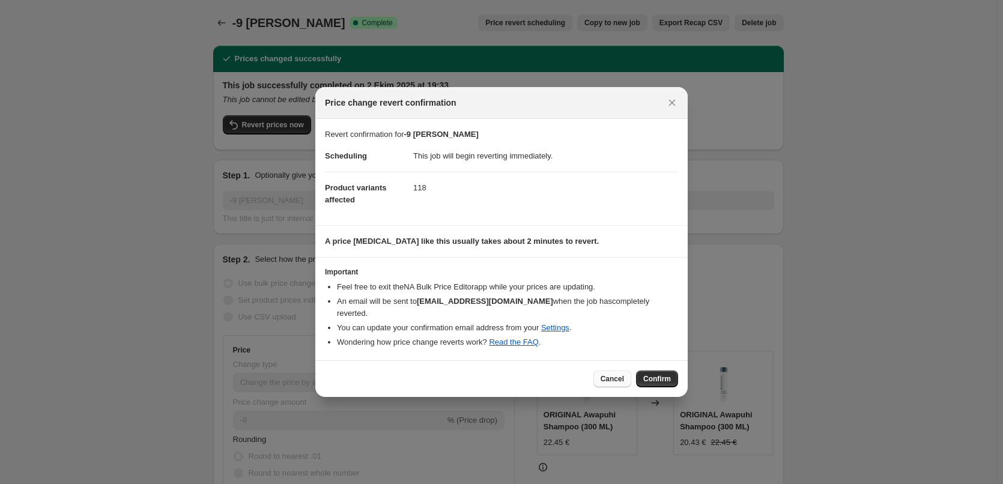
click at [621, 371] on button "Cancel" at bounding box center [612, 379] width 38 height 17
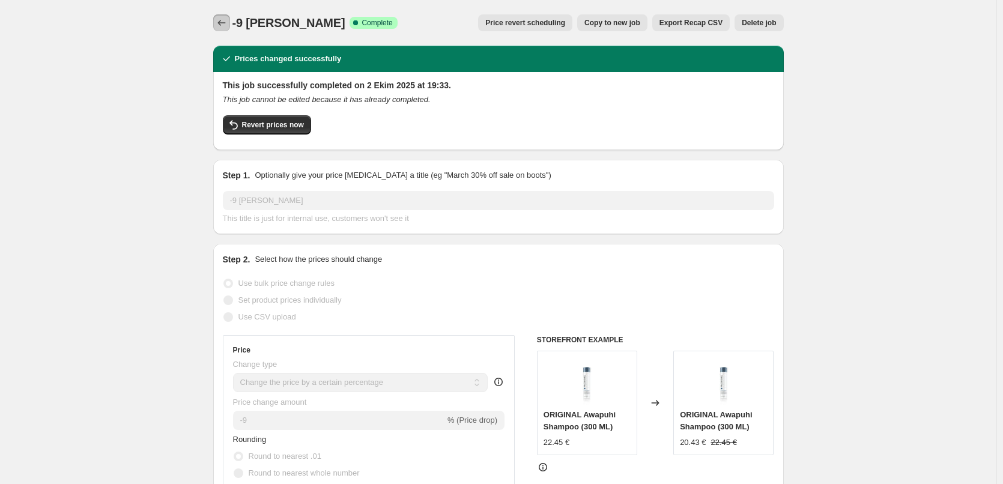
click at [226, 25] on icon "Price change jobs" at bounding box center [222, 23] width 12 height 12
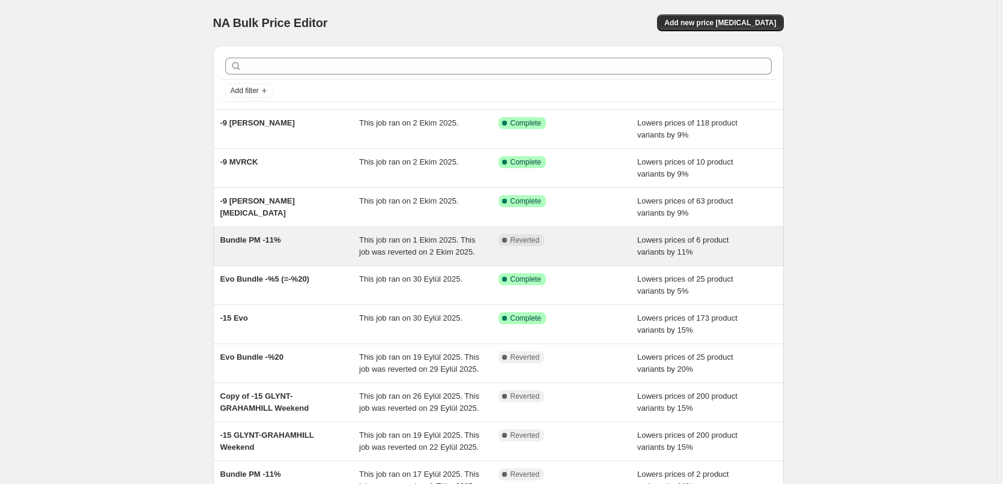
click at [309, 234] on div "Bundle PM -11%" at bounding box center [289, 246] width 139 height 24
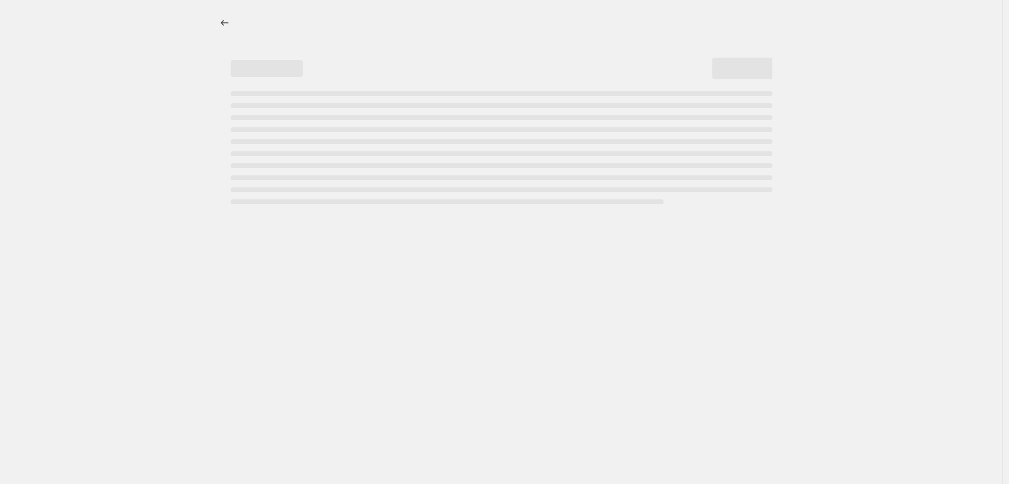
select select "percentage"
select select "no_change"
select select "tag"
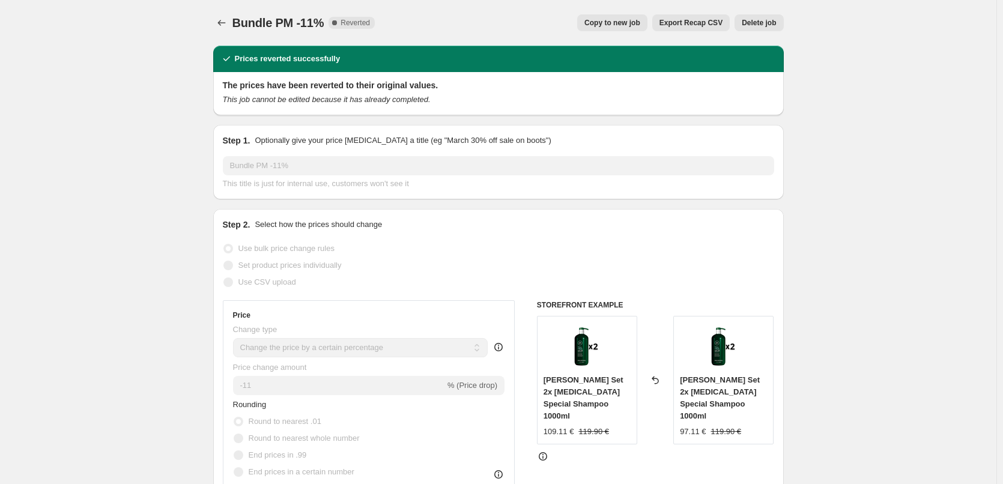
click at [638, 28] on button "Copy to new job" at bounding box center [612, 22] width 70 height 17
select select "percentage"
select select "no_change"
select select "tag"
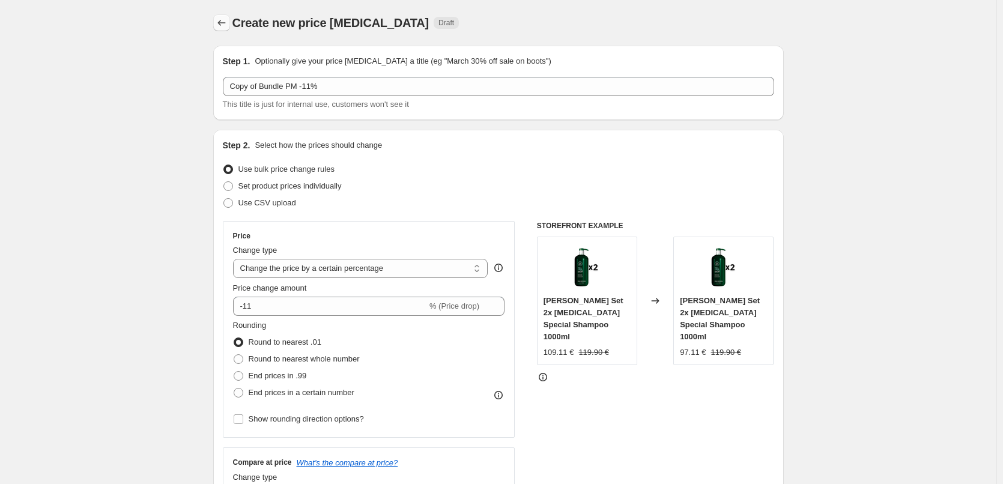
click at [226, 21] on icon "Price change jobs" at bounding box center [222, 23] width 12 height 12
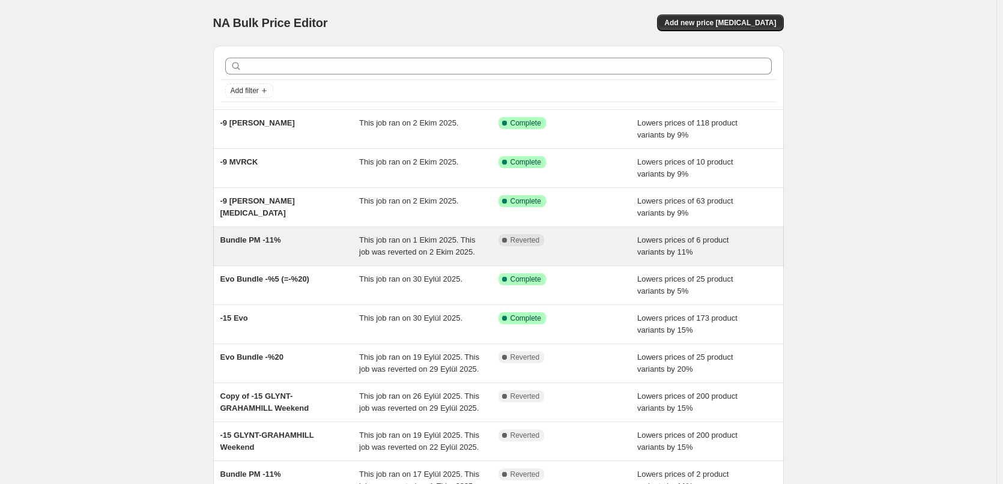
click at [323, 240] on div "Bundle PM -11%" at bounding box center [289, 246] width 139 height 24
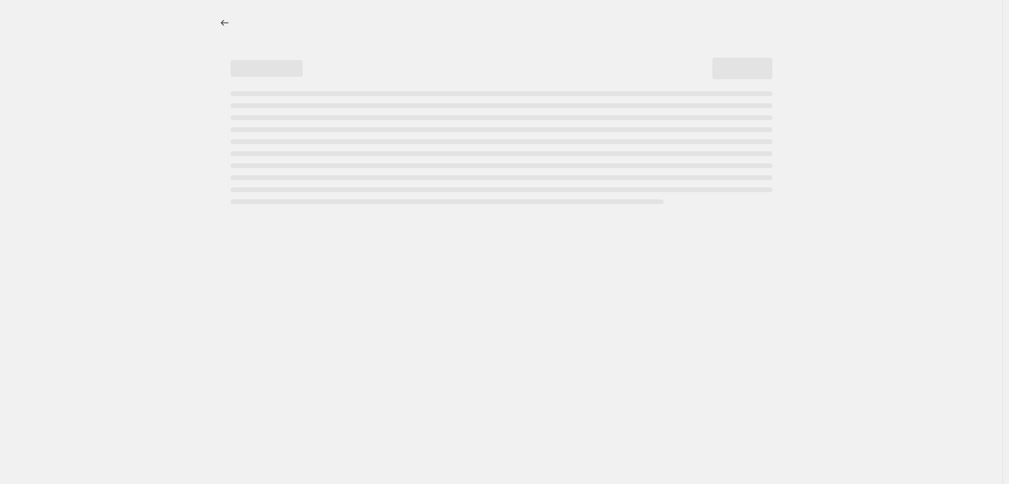
select select "percentage"
select select "no_change"
select select "tag"
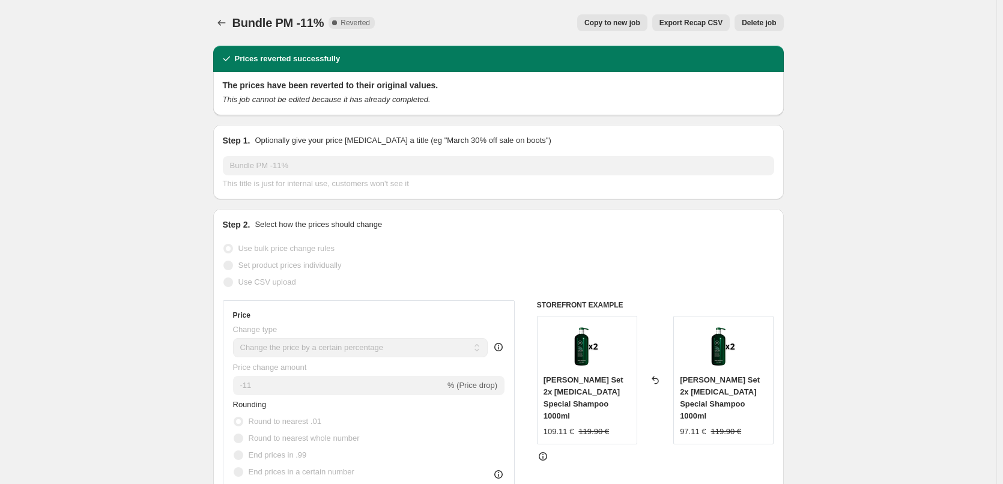
click at [629, 23] on span "Copy to new job" at bounding box center [612, 23] width 56 height 10
select select "percentage"
select select "no_change"
select select "tag"
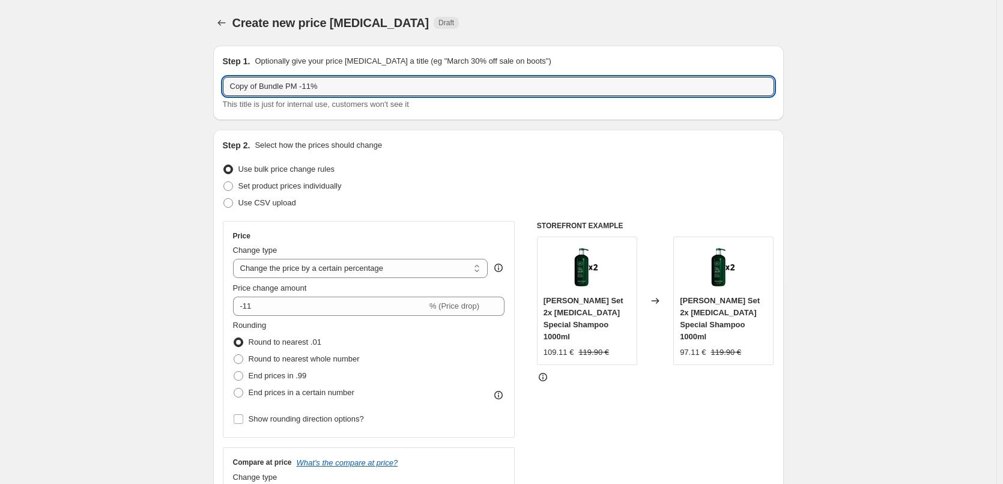
drag, startPoint x: 261, startPoint y: 90, endPoint x: 185, endPoint y: 78, distance: 77.2
type input "Bundle PM -11%"
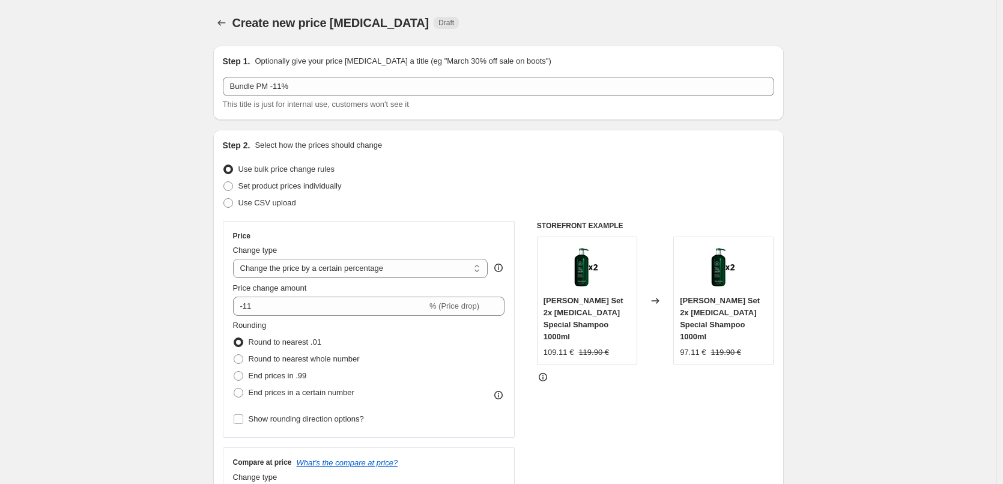
click at [458, 142] on div "Step 2. Select how the prices should change" at bounding box center [498, 145] width 551 height 12
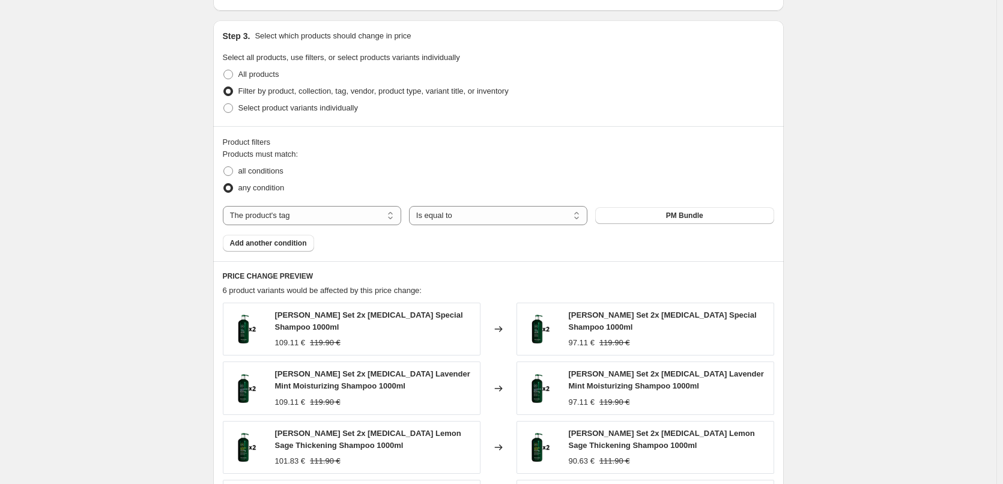
scroll to position [868, 0]
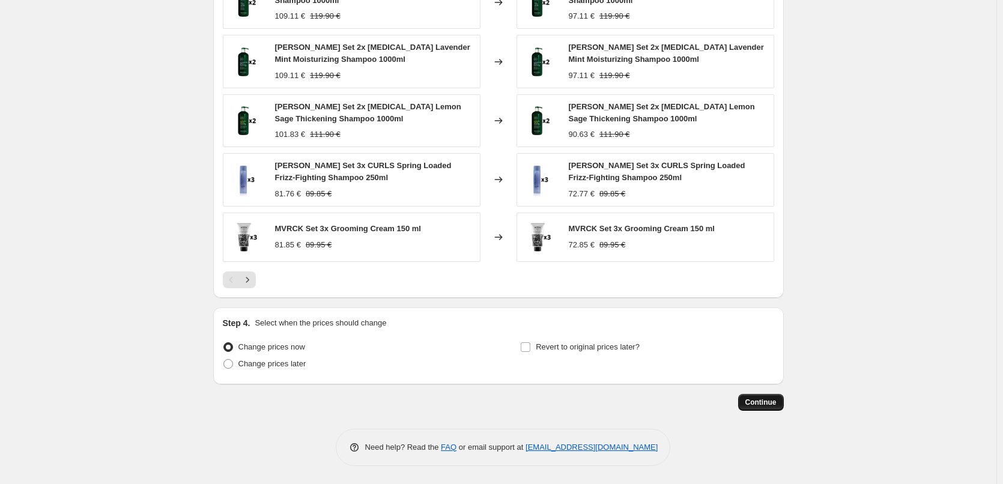
click at [756, 399] on span "Continue" at bounding box center [760, 403] width 31 height 10
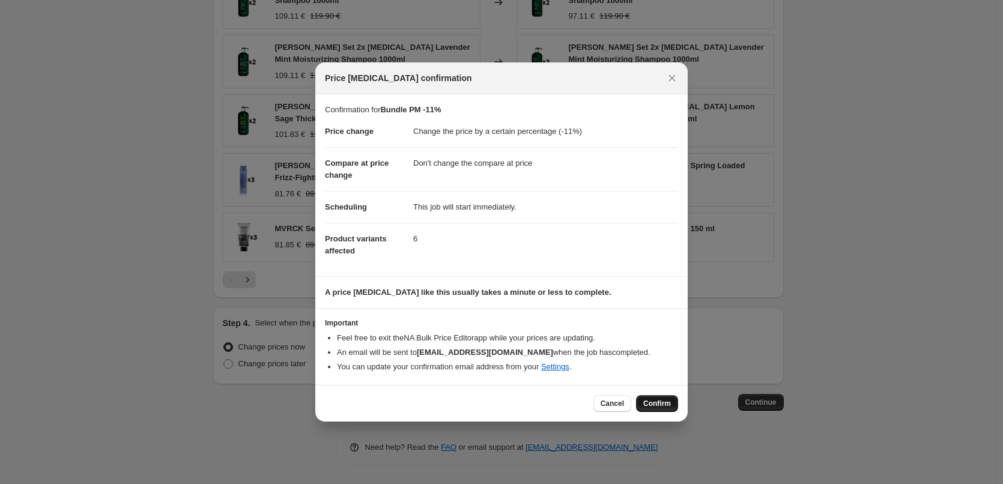
click at [673, 399] on button "Confirm" at bounding box center [657, 403] width 42 height 17
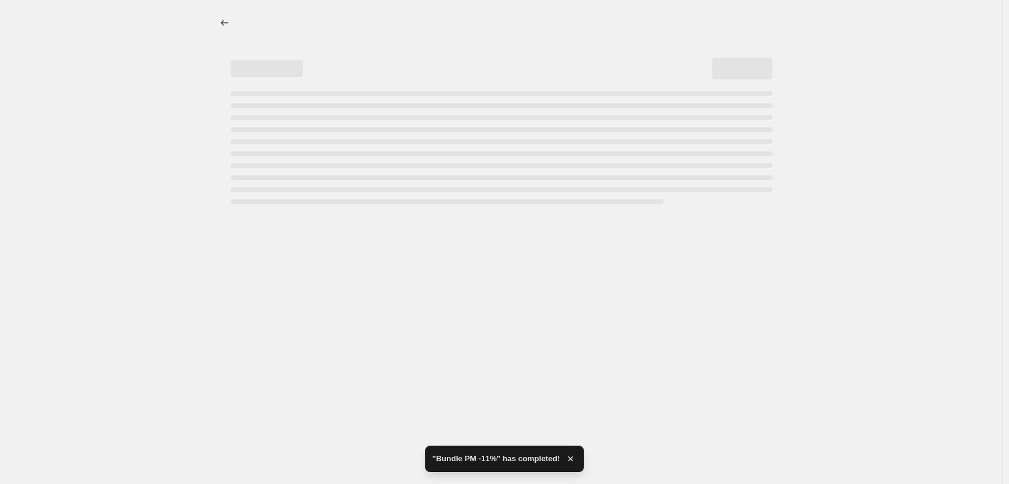
select select "percentage"
select select "no_change"
select select "tag"
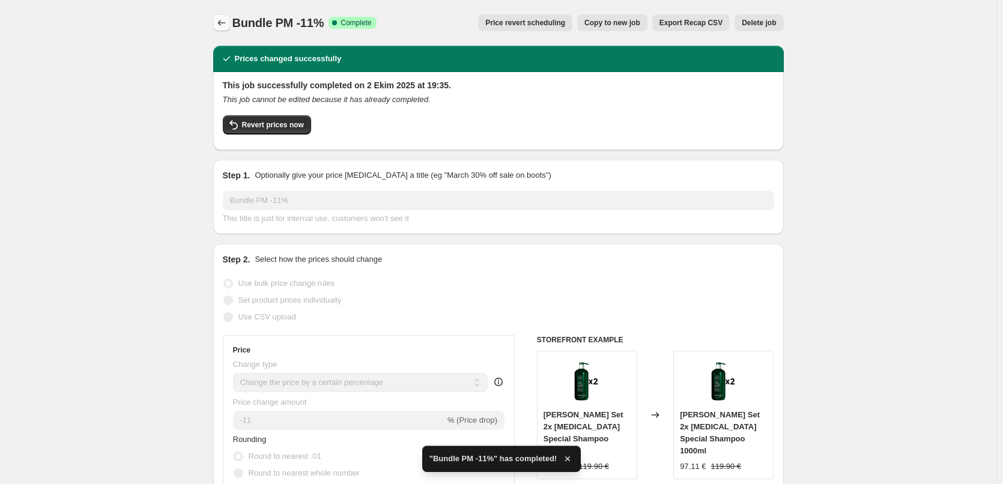
click at [225, 23] on icon "Price change jobs" at bounding box center [222, 23] width 12 height 12
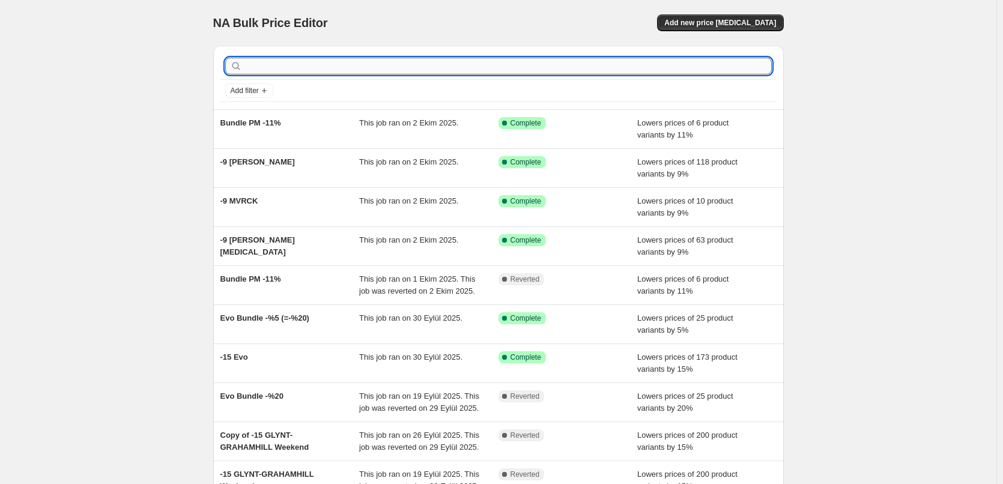
click at [310, 67] on input "text" at bounding box center [507, 66] width 527 height 17
type input "s"
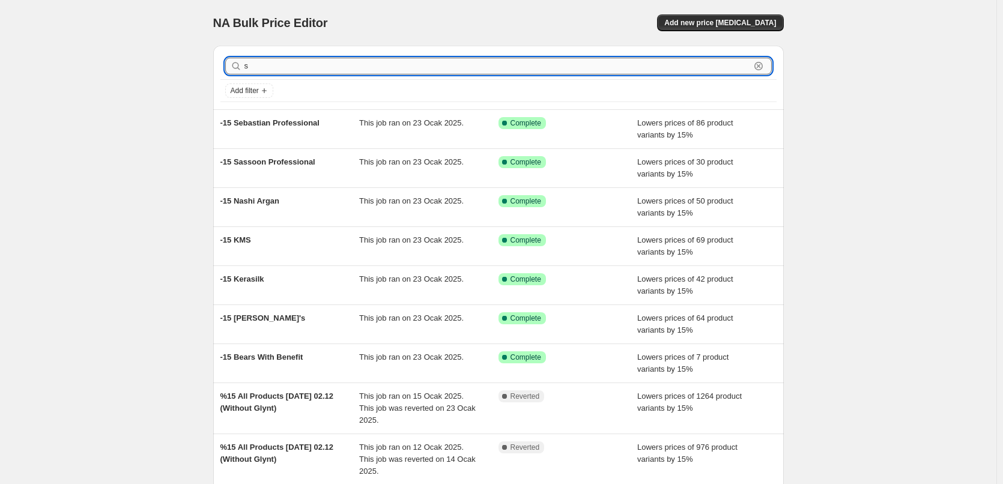
click at [330, 62] on input "s" at bounding box center [497, 66] width 506 height 17
type input "wow"
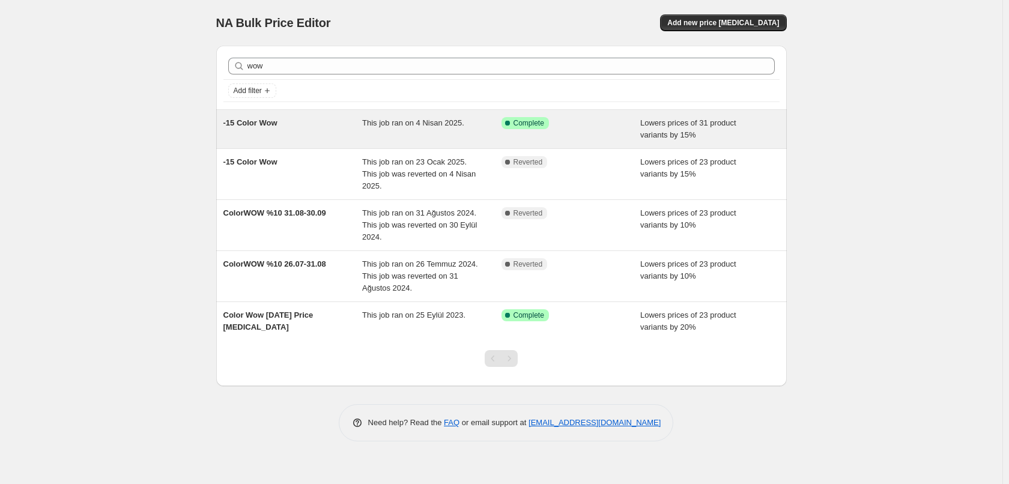
click at [327, 130] on div "-15 Color Wow" at bounding box center [292, 129] width 139 height 24
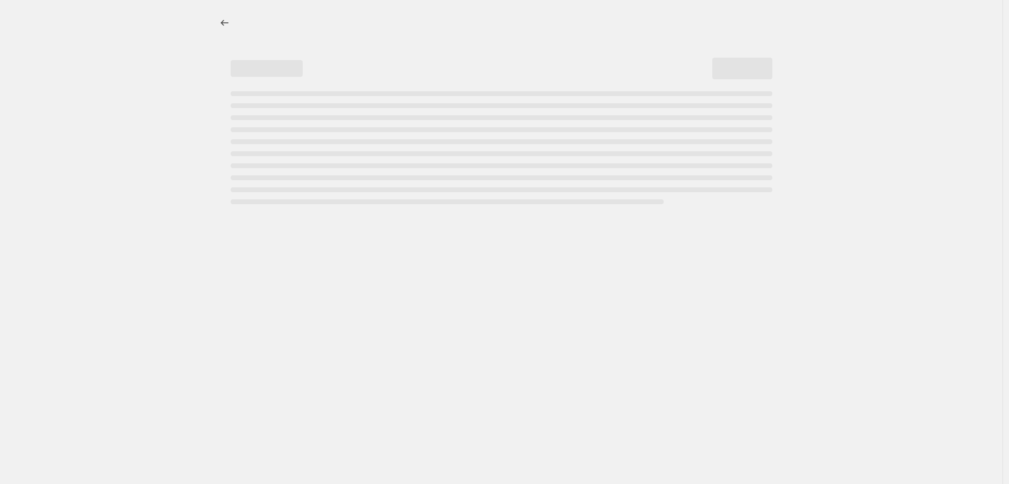
select select "percentage"
select select "collection"
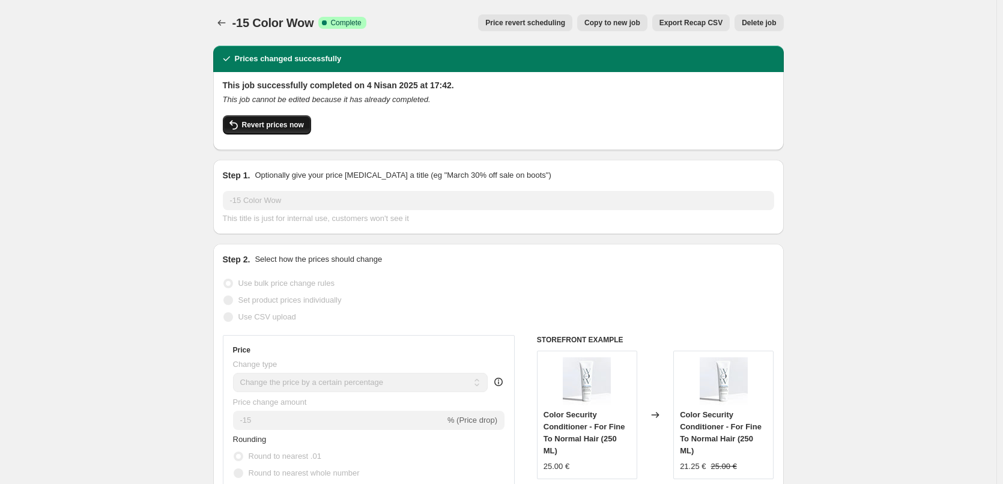
click at [288, 129] on span "Revert prices now" at bounding box center [273, 125] width 62 height 10
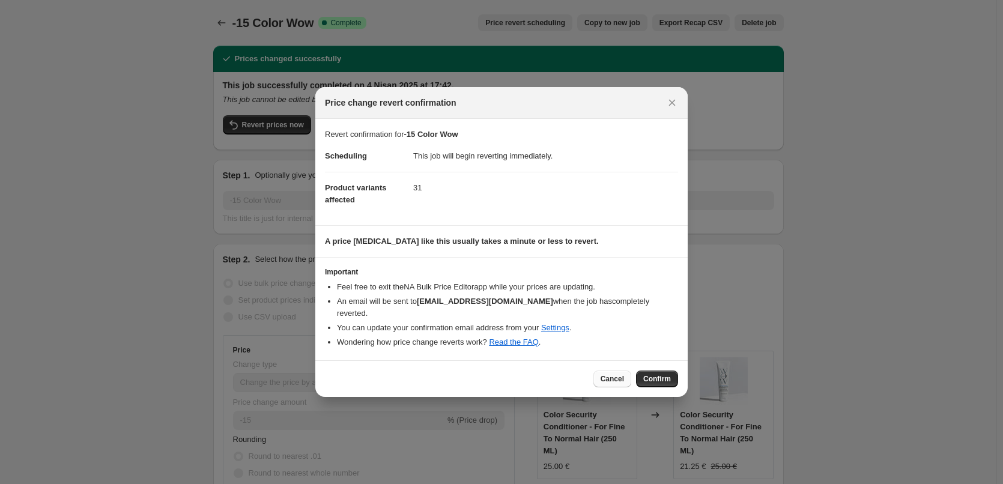
click at [607, 377] on span "Cancel" at bounding box center [612, 379] width 23 height 10
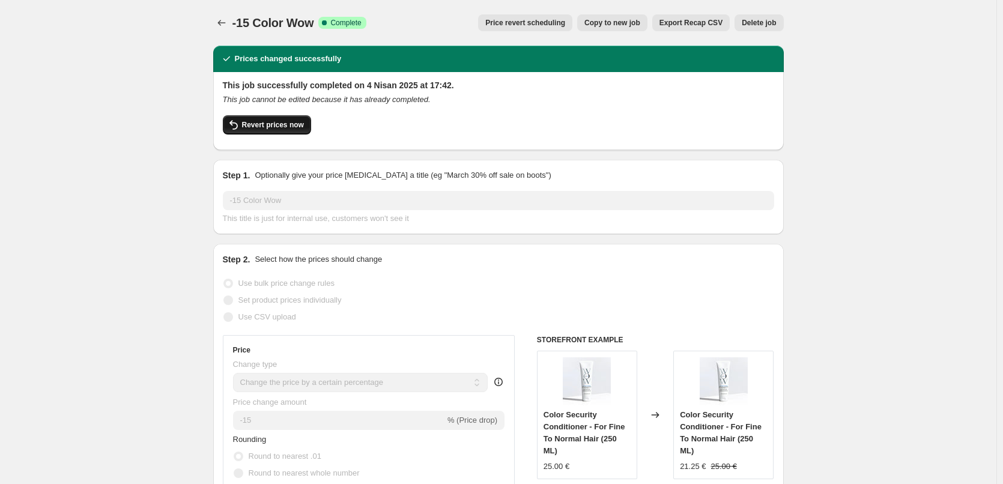
click at [291, 130] on button "Revert prices now" at bounding box center [267, 124] width 88 height 19
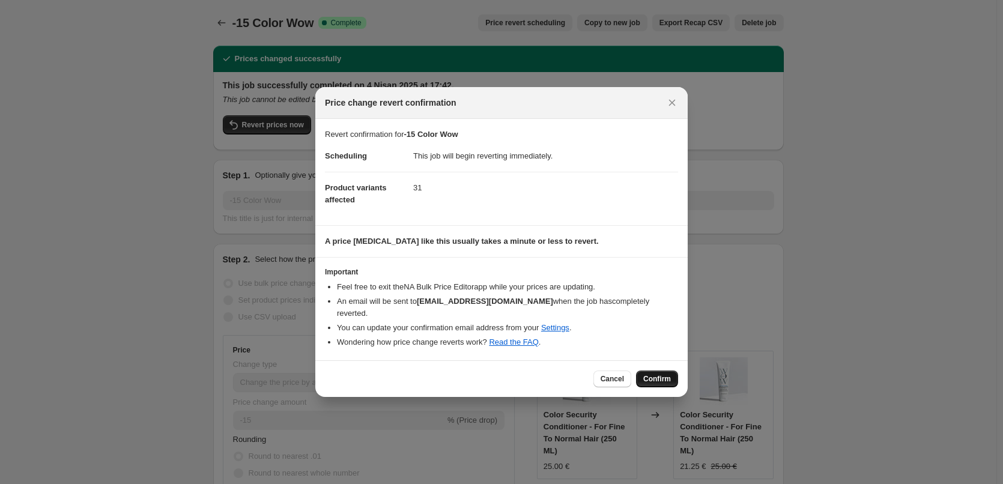
click at [657, 374] on span "Confirm" at bounding box center [657, 379] width 28 height 10
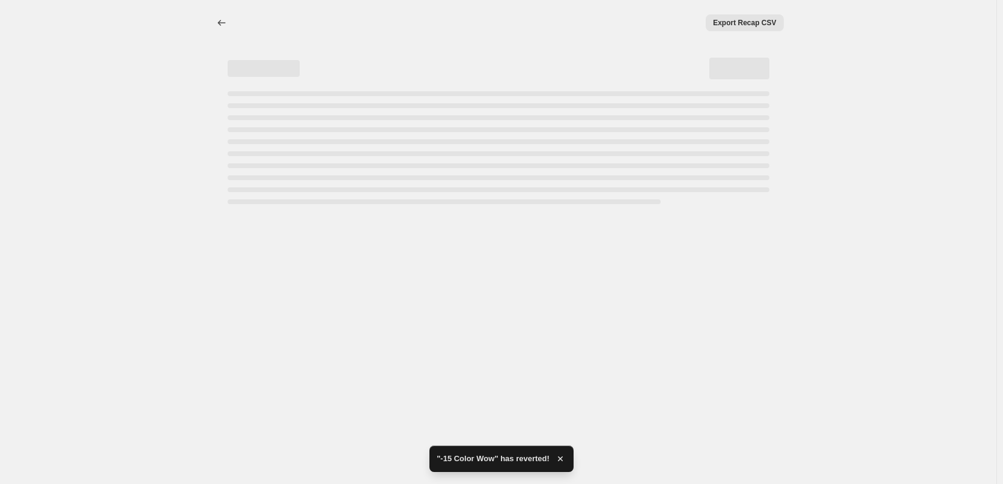
select select "percentage"
select select "collection"
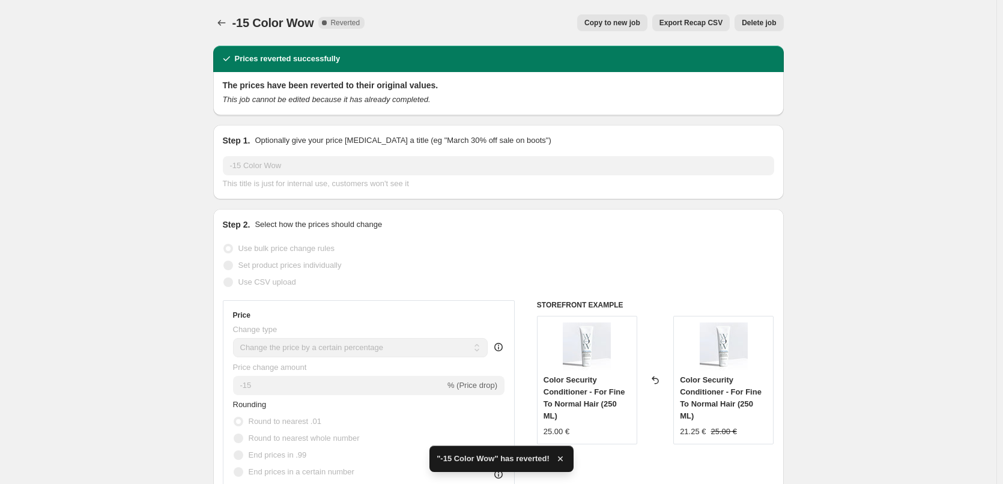
click at [613, 29] on button "Copy to new job" at bounding box center [612, 22] width 70 height 17
select select "percentage"
select select "collection"
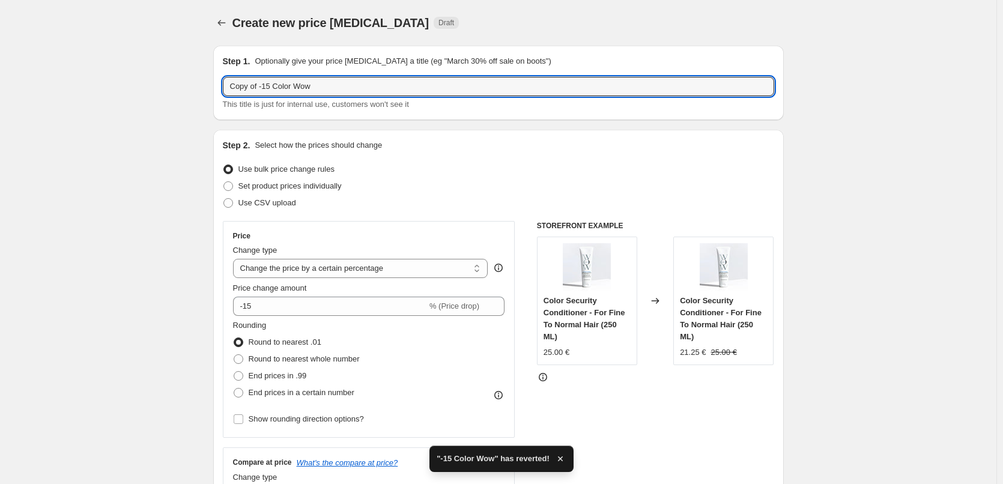
drag, startPoint x: 264, startPoint y: 89, endPoint x: 199, endPoint y: 80, distance: 66.2
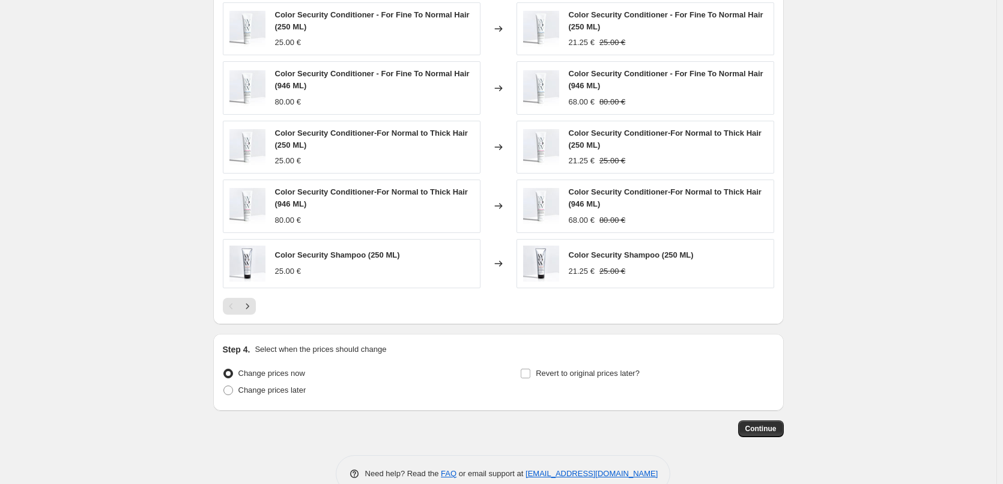
scroll to position [868, 0]
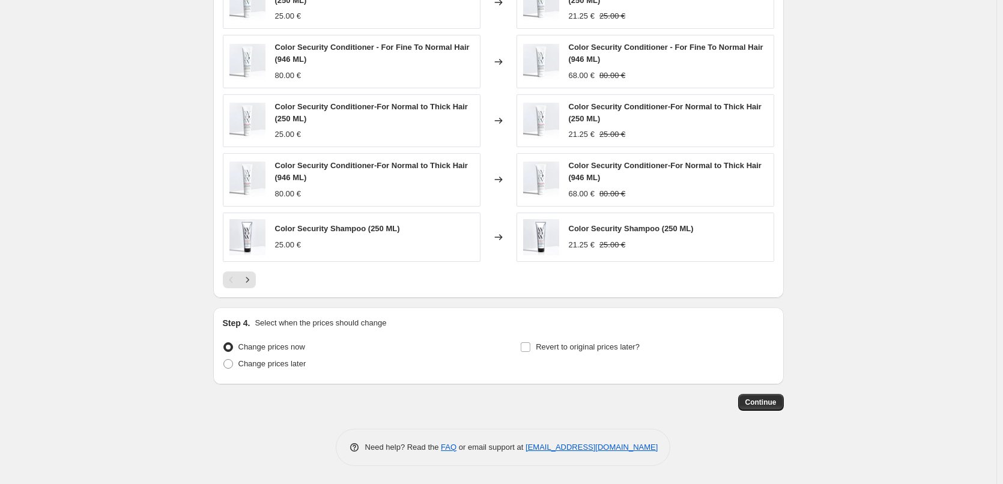
type input "-15 Color Wow"
click at [773, 399] on span "Continue" at bounding box center [760, 403] width 31 height 10
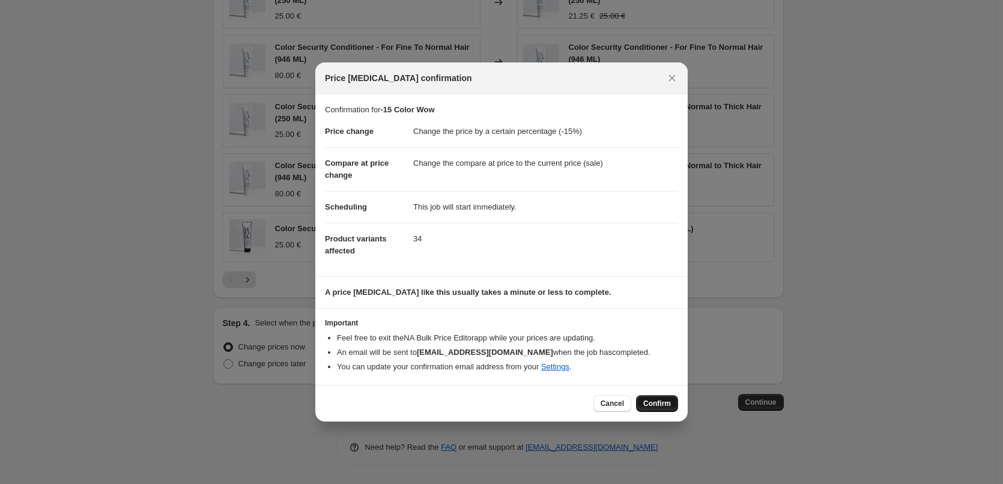
click at [652, 396] on button "Confirm" at bounding box center [657, 403] width 42 height 17
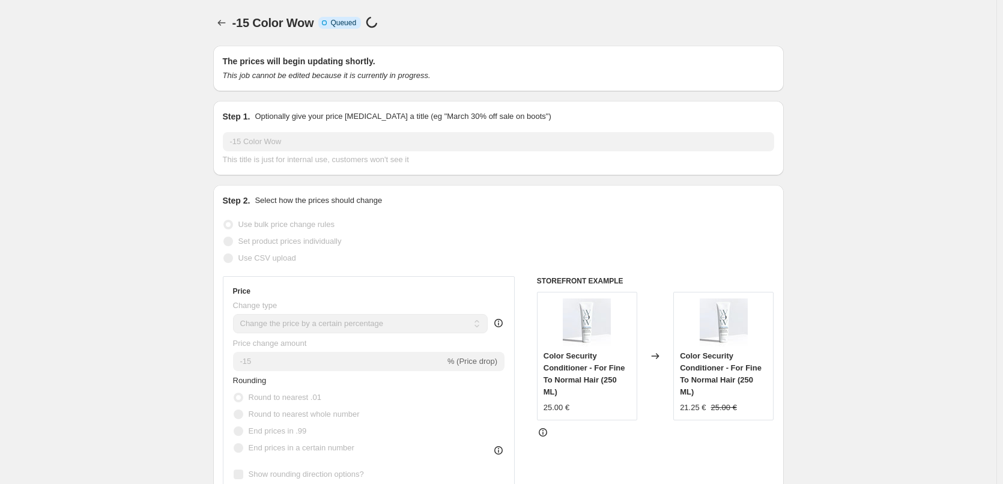
scroll to position [868, 0]
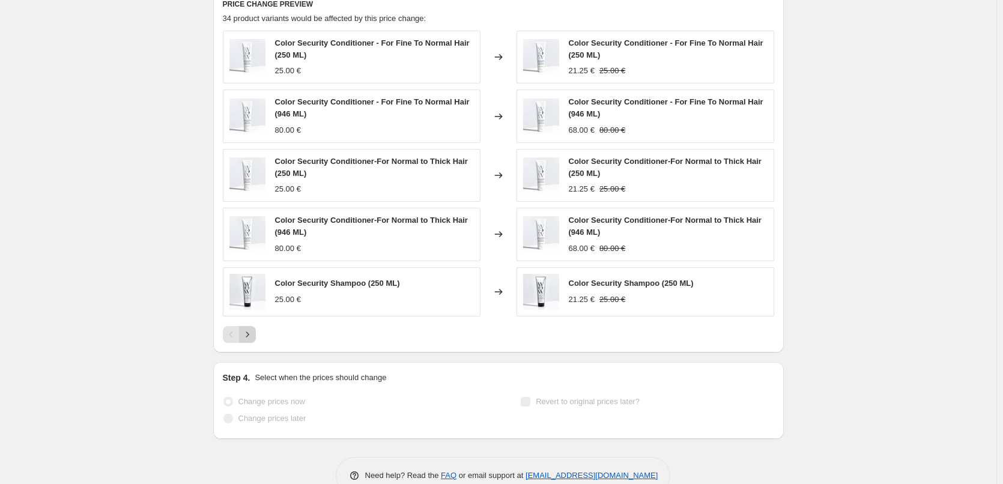
click at [251, 333] on icon "Next" at bounding box center [247, 335] width 12 height 12
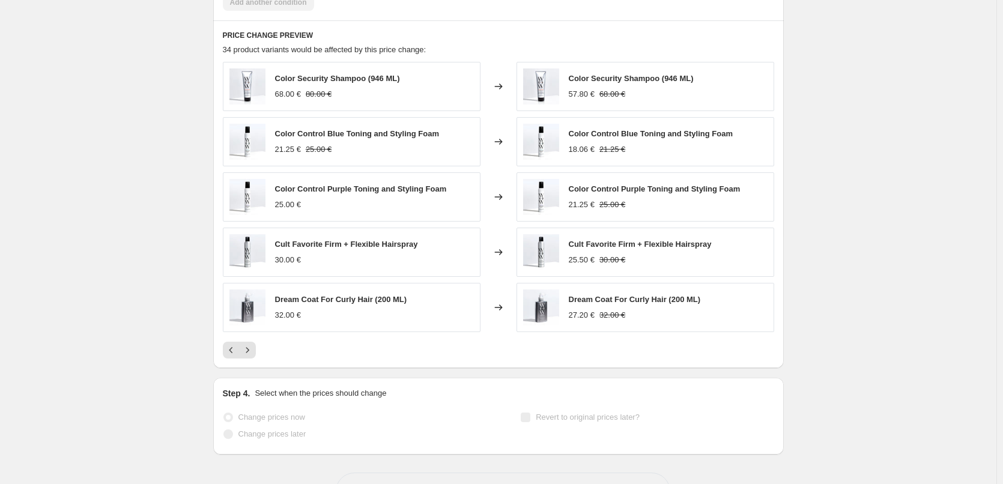
scroll to position [899, 0]
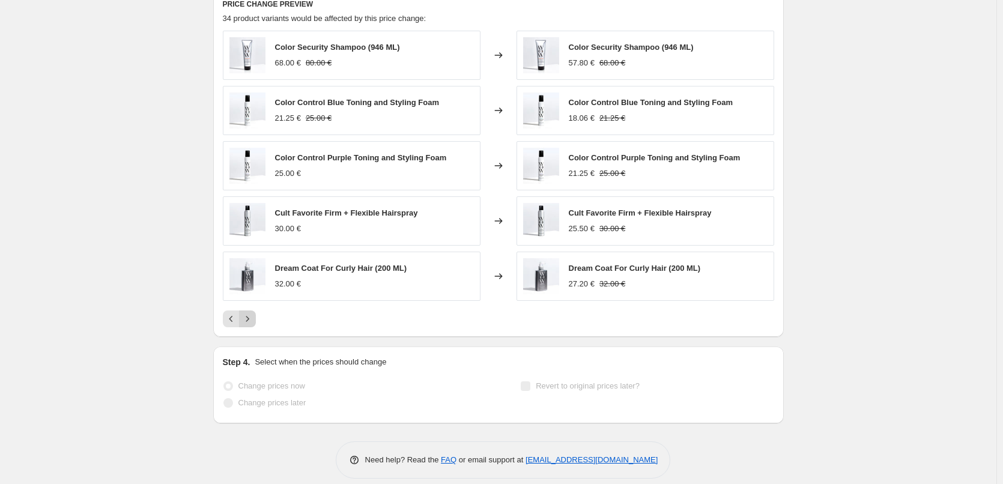
click at [253, 324] on icon "Next" at bounding box center [247, 319] width 12 height 12
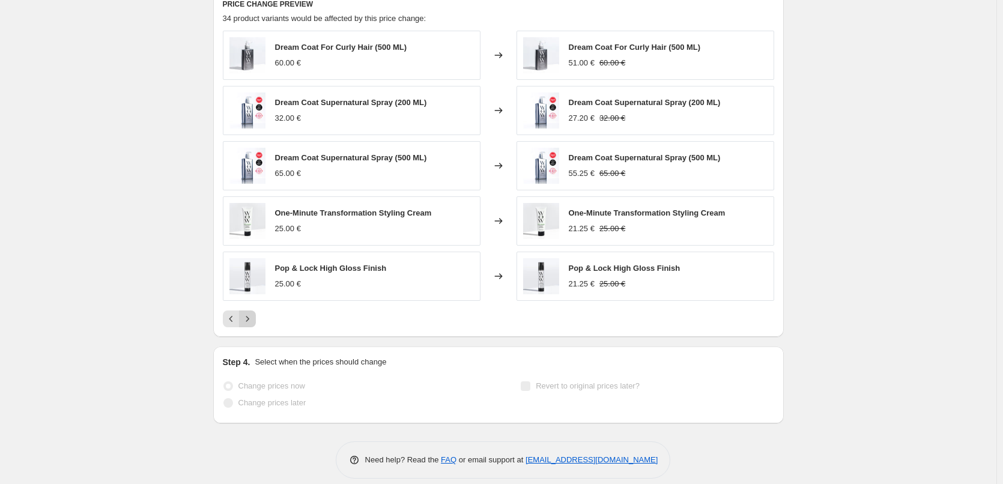
click at [253, 324] on icon "Next" at bounding box center [247, 319] width 12 height 12
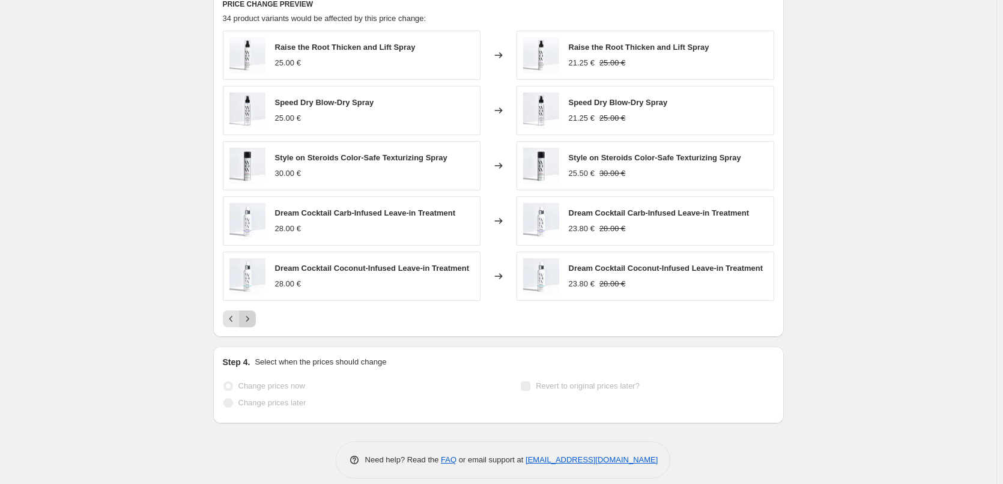
click at [253, 324] on icon "Next" at bounding box center [247, 319] width 12 height 12
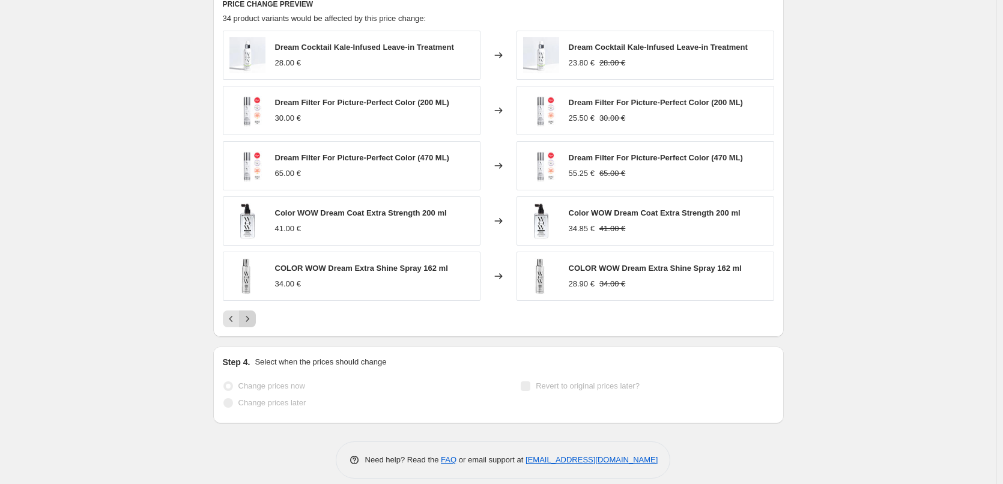
click at [253, 324] on icon "Next" at bounding box center [247, 319] width 12 height 12
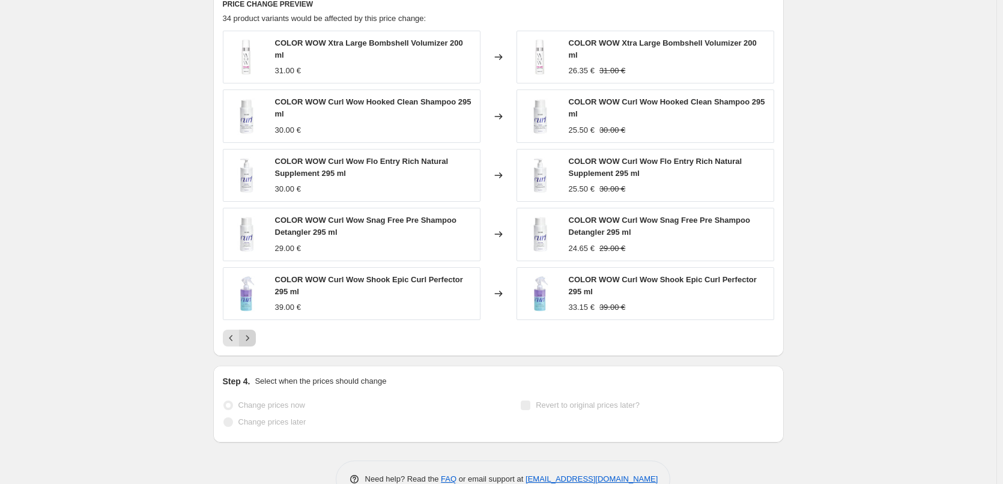
click at [254, 324] on div "COLOR WOW Xtra Large Bombshell Volumizer 200 ml 31.00 € Changed to COLOR WOW Xt…" at bounding box center [498, 189] width 551 height 316
click at [252, 332] on icon "Next" at bounding box center [247, 338] width 12 height 12
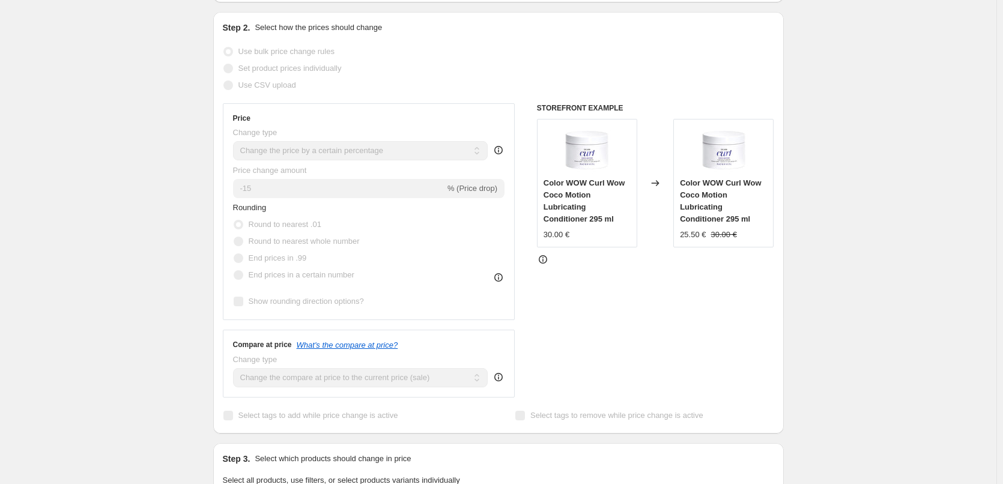
scroll to position [0, 0]
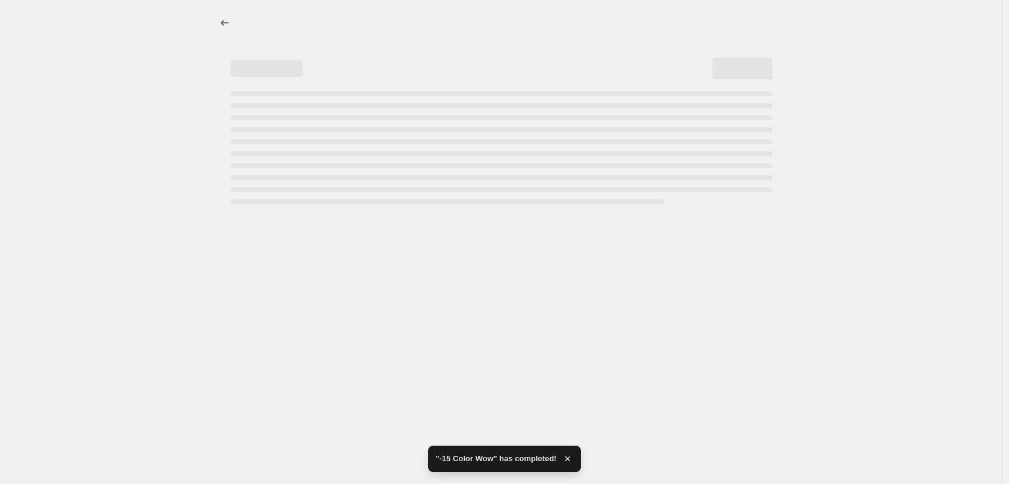
select select "percentage"
select select "collection"
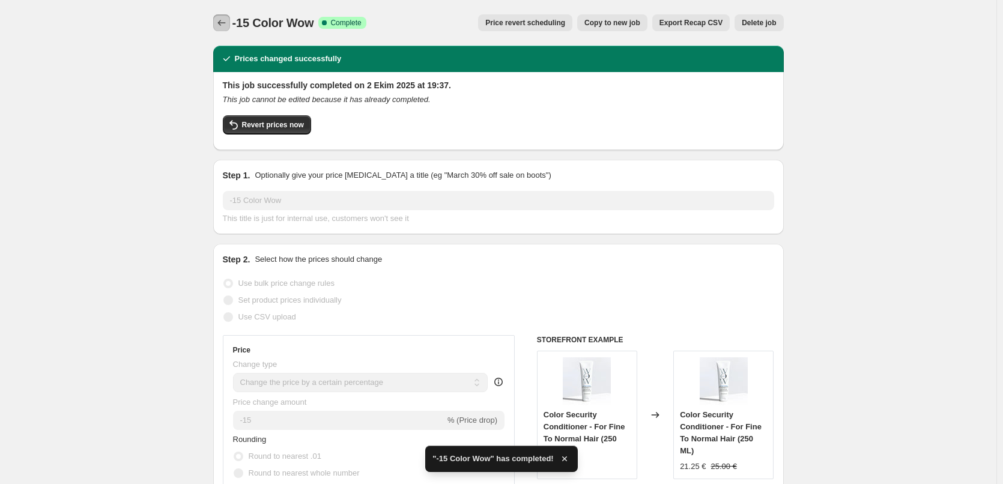
click at [225, 25] on icon "Price change jobs" at bounding box center [222, 23] width 12 height 12
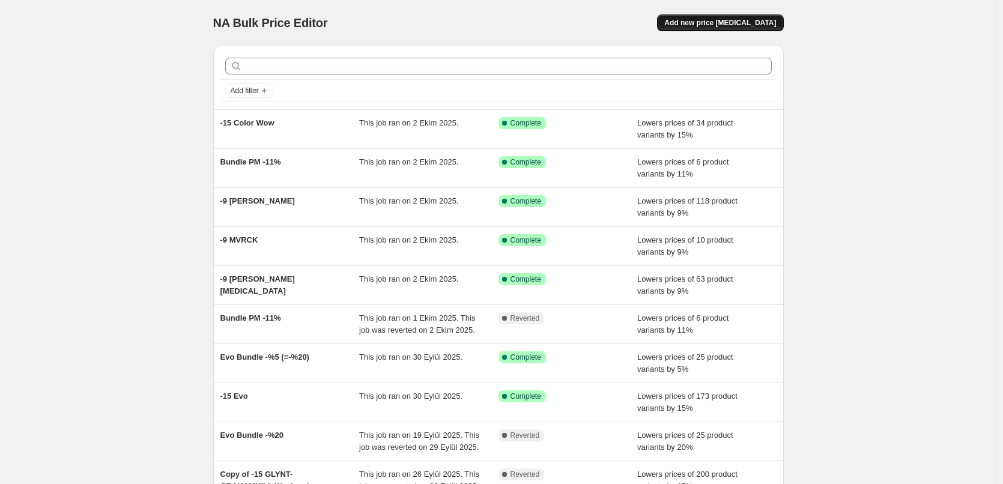
click at [720, 19] on span "Add new price [MEDICAL_DATA]" at bounding box center [720, 23] width 112 height 10
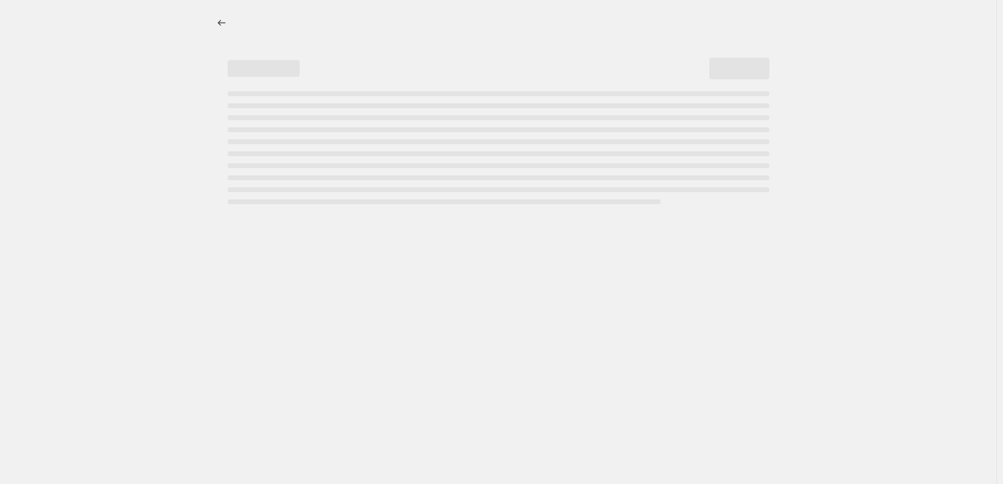
select select "percentage"
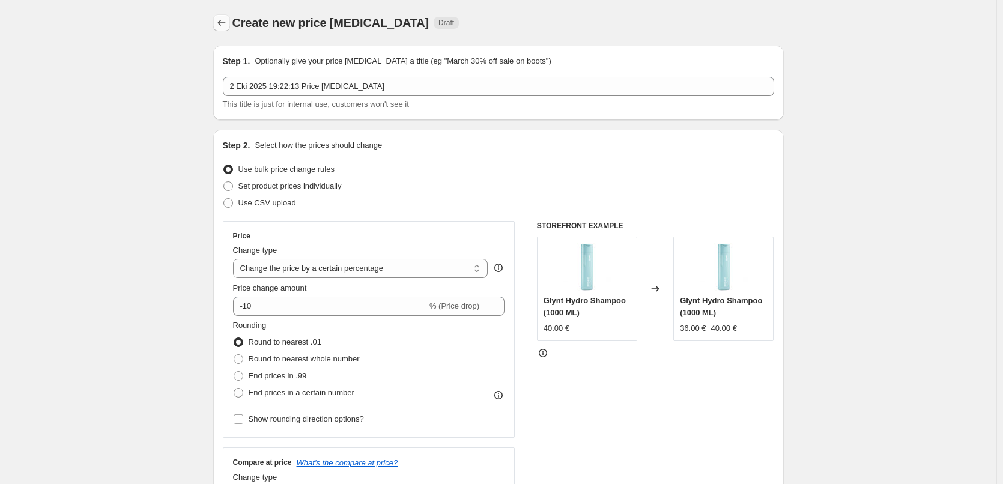
click at [222, 23] on icon "Price change jobs" at bounding box center [221, 23] width 8 height 6
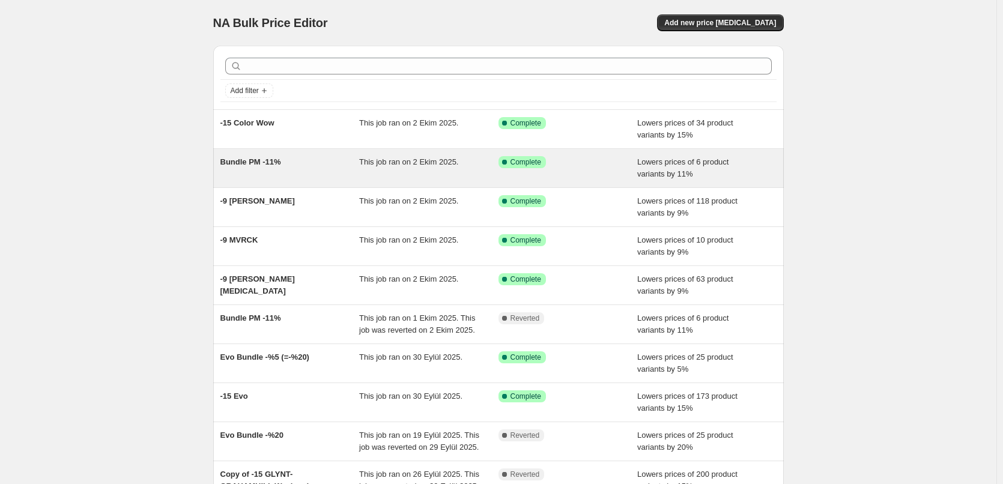
click at [293, 174] on div "Bundle PM -11%" at bounding box center [289, 168] width 139 height 24
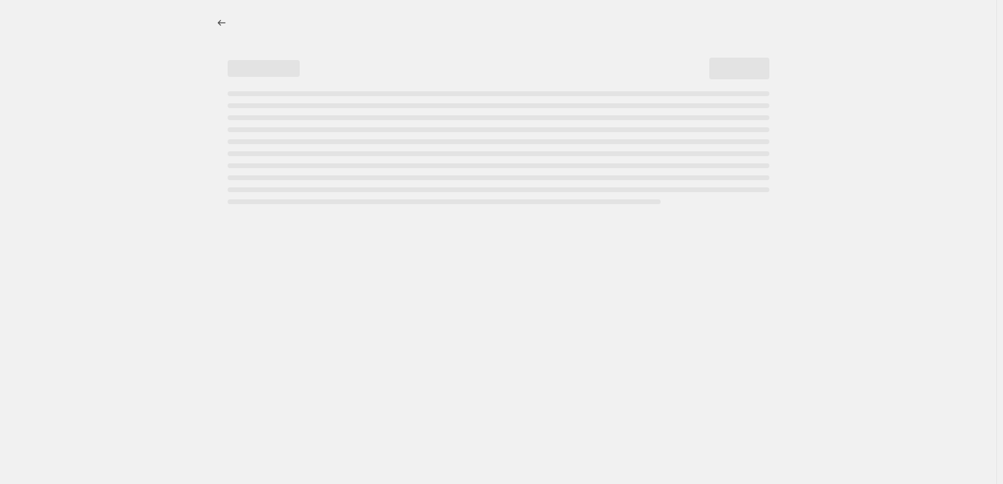
select select "percentage"
select select "no_change"
select select "tag"
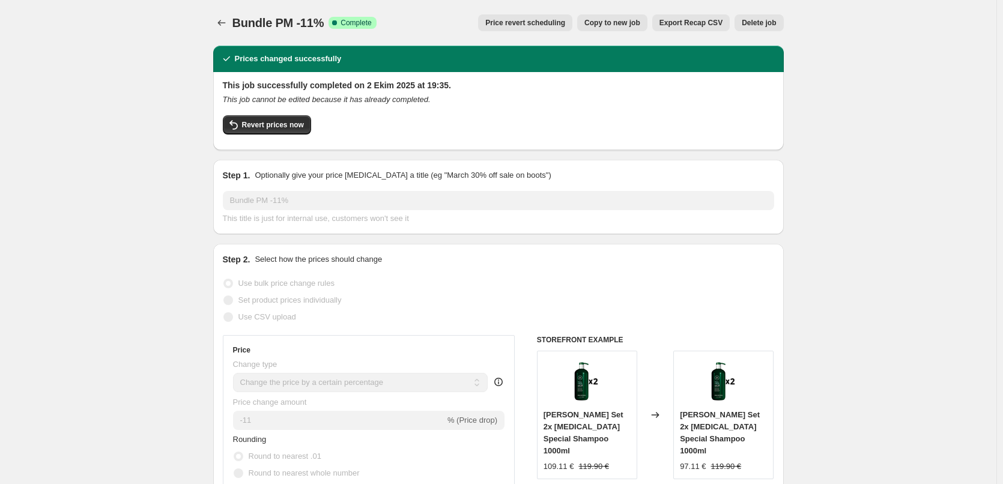
click at [616, 21] on span "Copy to new job" at bounding box center [612, 23] width 56 height 10
select select "percentage"
select select "no_change"
select select "tag"
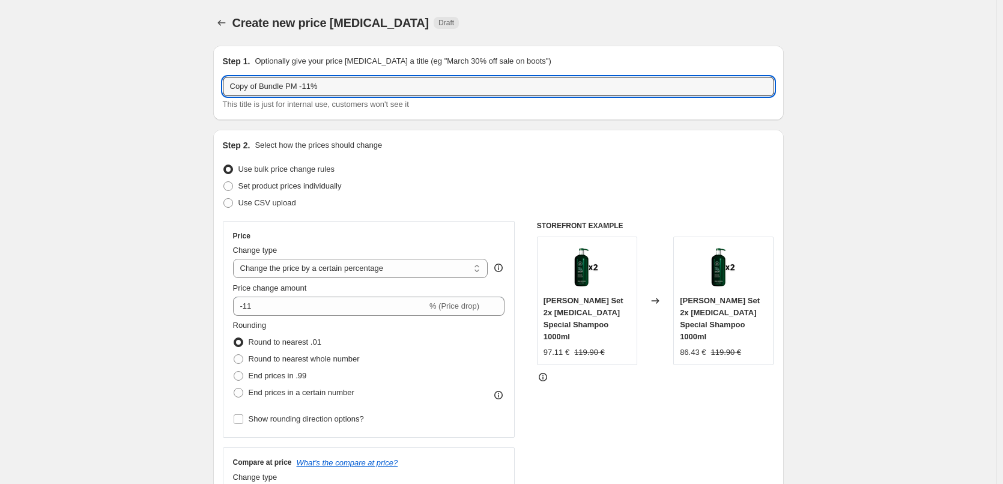
drag, startPoint x: 285, startPoint y: 88, endPoint x: 189, endPoint y: 93, distance: 96.8
click at [264, 84] on input "Copy of Bundle PM -11%" at bounding box center [498, 86] width 551 height 19
drag, startPoint x: 262, startPoint y: 89, endPoint x: 191, endPoint y: 73, distance: 73.4
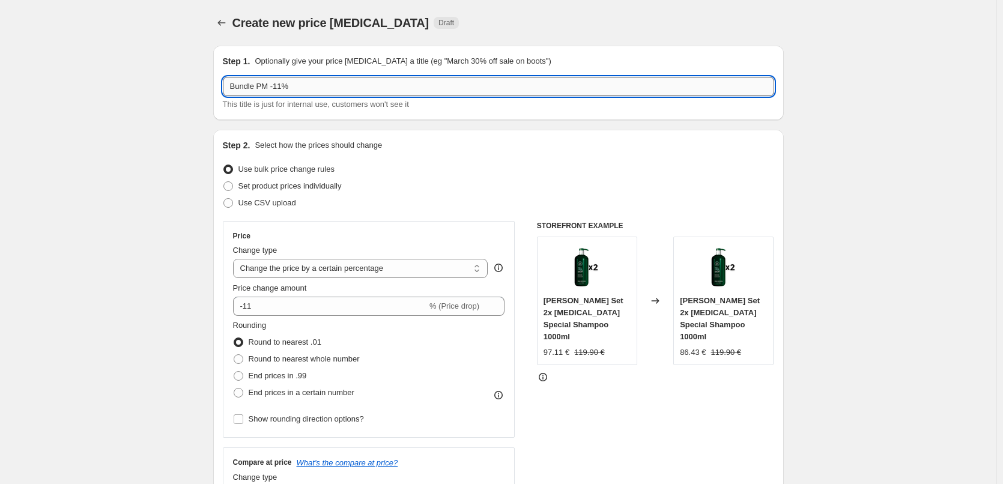
click at [261, 85] on input "Bundle PM -11%" at bounding box center [498, 86] width 551 height 19
drag, startPoint x: 303, startPoint y: 86, endPoint x: 309, endPoint y: 87, distance: 6.6
click at [309, 87] on input "Bundle Color Wow -11%" at bounding box center [498, 86] width 551 height 19
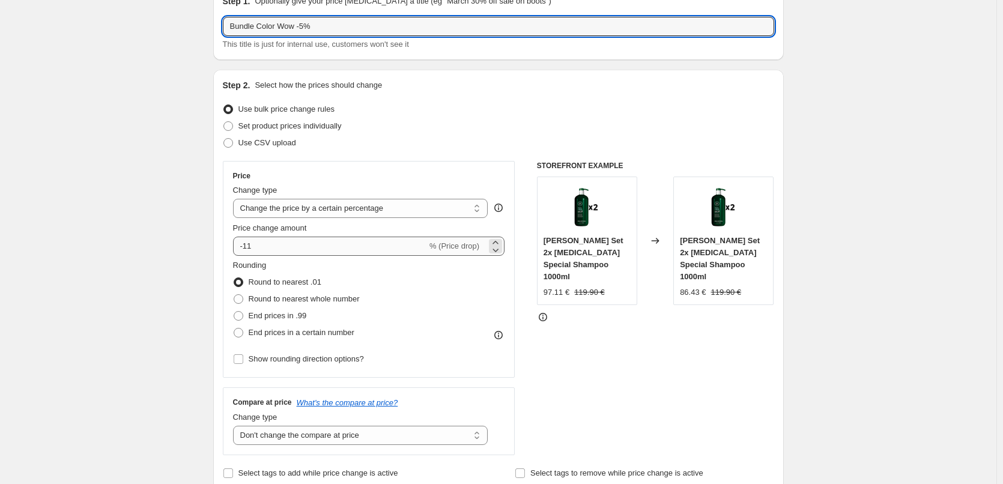
type input "Bundle Color Wow -5%"
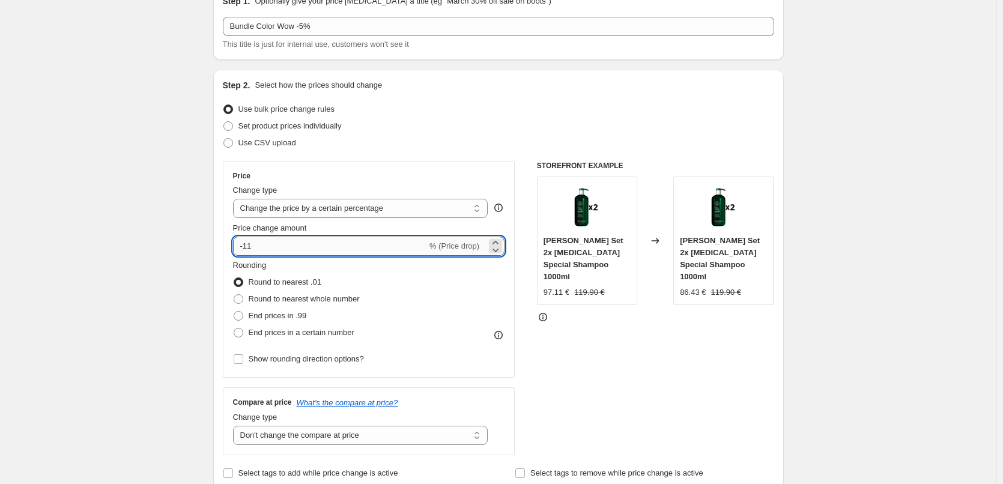
click at [284, 243] on input "-11" at bounding box center [330, 246] width 194 height 19
drag, startPoint x: 247, startPoint y: 250, endPoint x: 271, endPoint y: 246, distance: 24.3
click at [271, 246] on input "-11" at bounding box center [330, 246] width 194 height 19
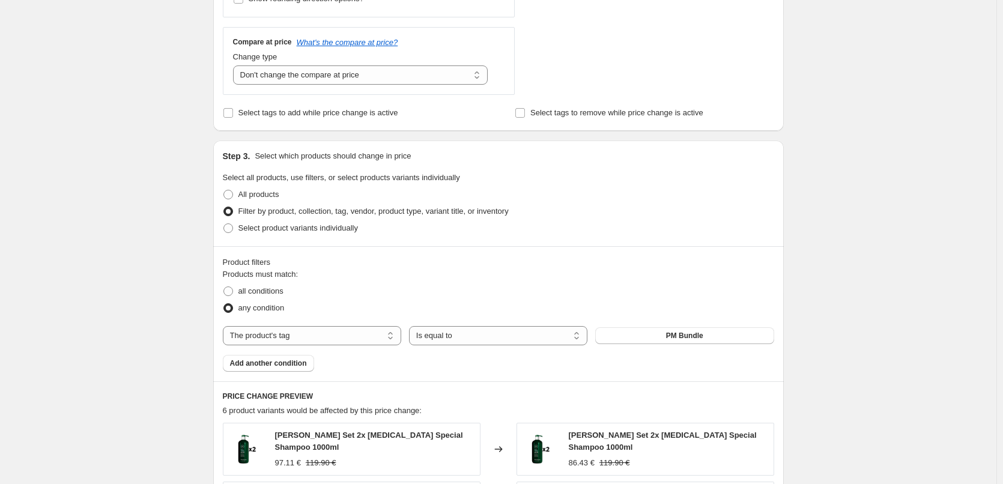
scroll to position [481, 0]
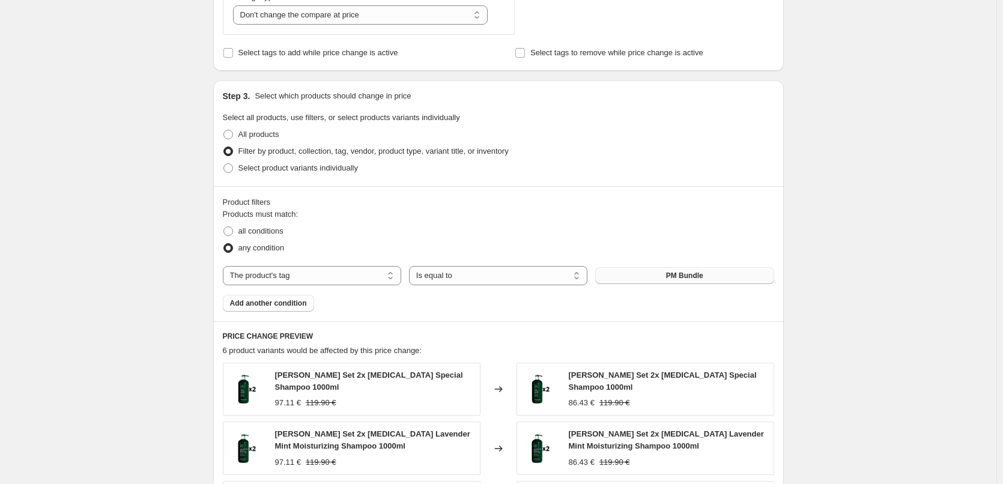
type input "-5"
click at [621, 275] on button "PM Bundle" at bounding box center [684, 275] width 178 height 17
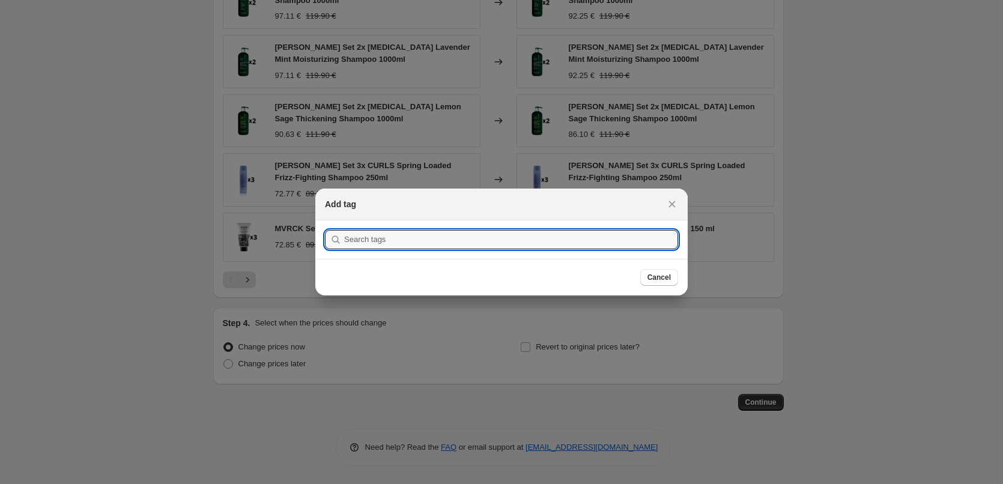
scroll to position [0, 0]
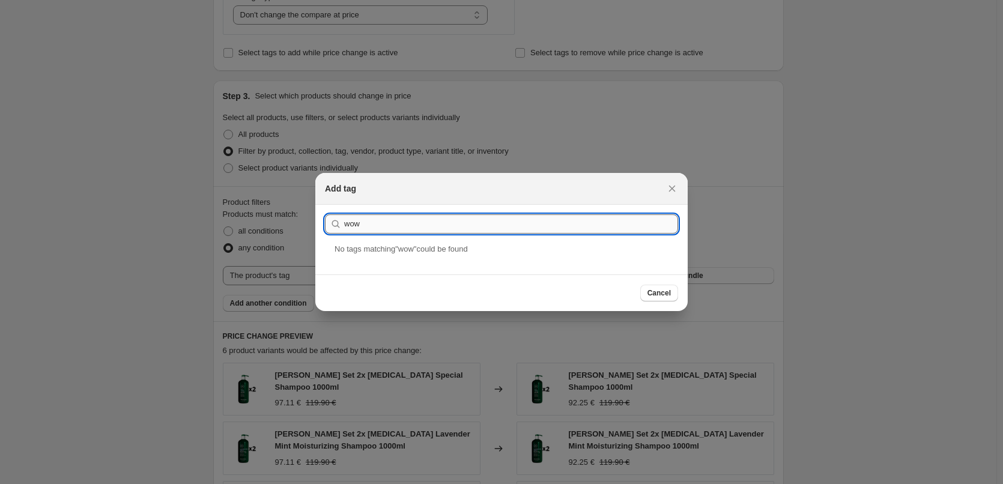
click at [461, 219] on input "wow" at bounding box center [511, 223] width 334 height 19
type input "wow"
click at [669, 187] on icon "Close" at bounding box center [672, 189] width 12 height 12
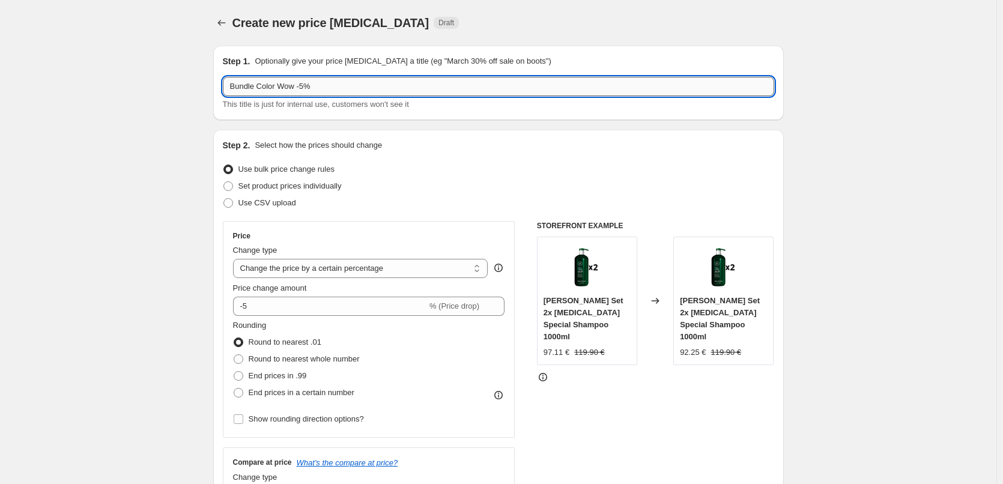
click at [243, 82] on input "Bundle Color Wow -5%" at bounding box center [498, 86] width 551 height 19
drag, startPoint x: 243, startPoint y: 82, endPoint x: 284, endPoint y: 88, distance: 40.6
click at [284, 88] on input "Bundle Color Wow -5%" at bounding box center [498, 86] width 551 height 19
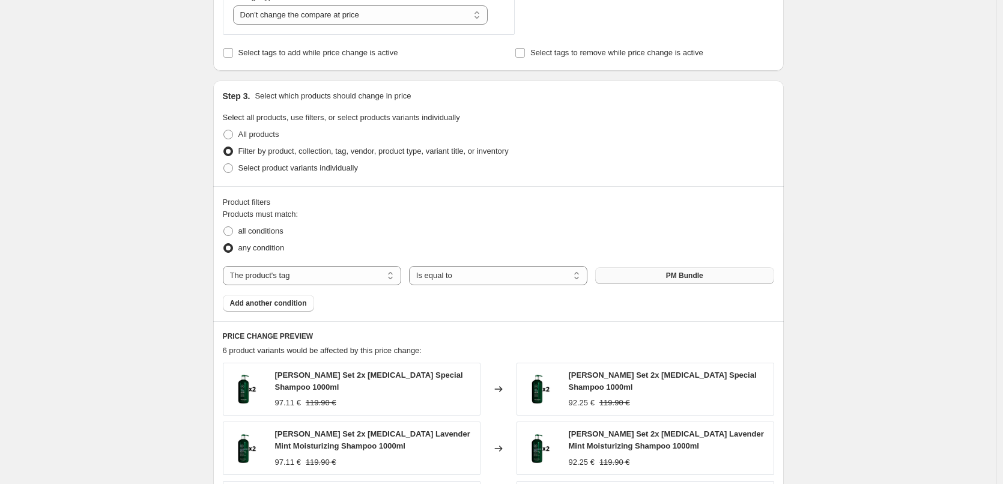
click at [628, 274] on button "PM Bundle" at bounding box center [684, 275] width 178 height 17
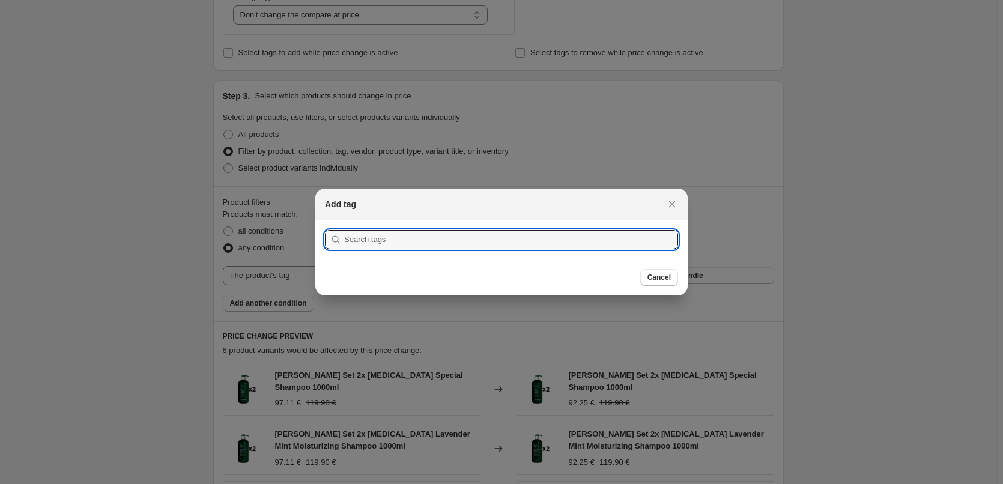
scroll to position [0, 0]
click at [411, 233] on input ":r200:" at bounding box center [511, 239] width 334 height 19
click at [356, 240] on input "Bundle Color Wow" at bounding box center [511, 239] width 334 height 19
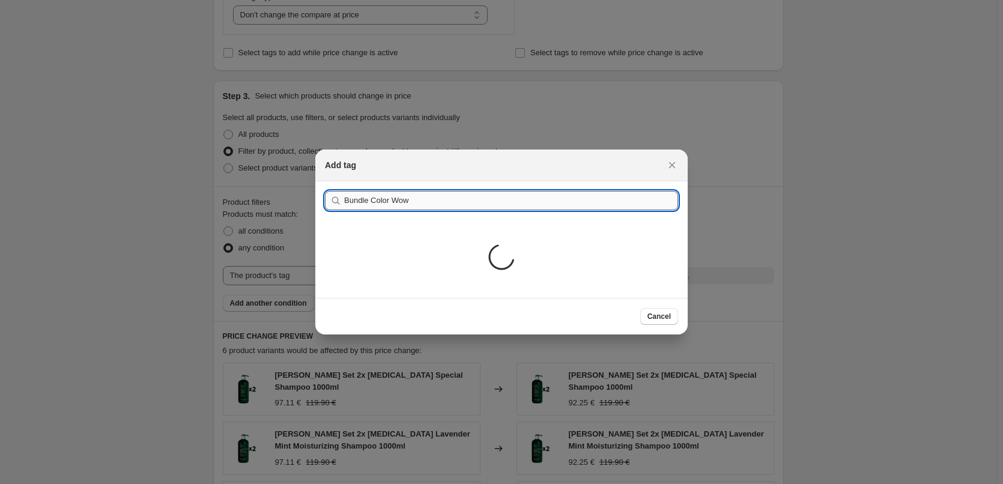
click at [356, 240] on div "Submit Bundle Color Wow Loading..." at bounding box center [501, 239] width 372 height 117
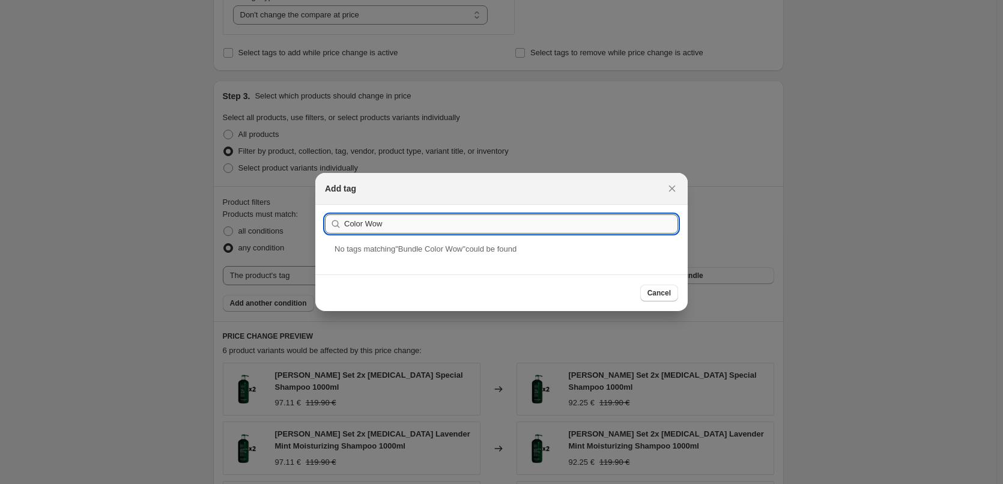
click at [441, 226] on input "Color Wow" at bounding box center [511, 223] width 334 height 19
type input "Color Wow"
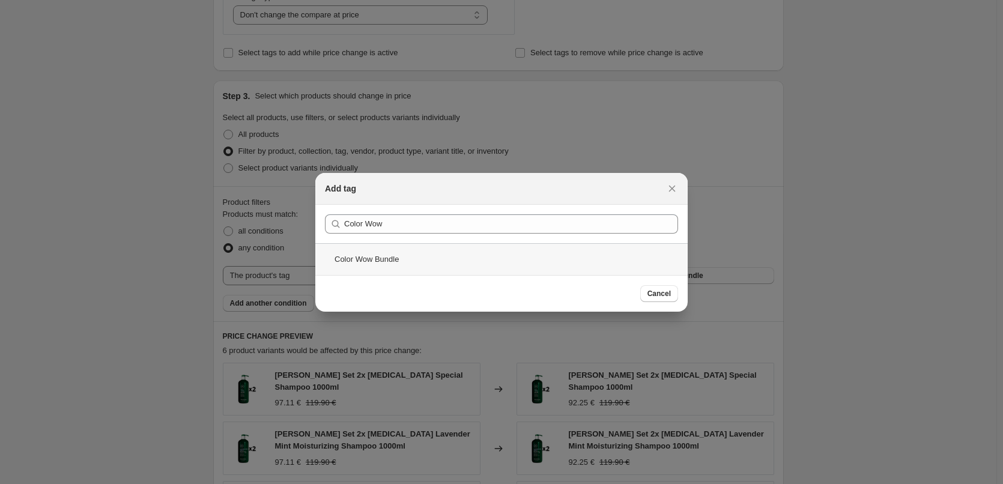
drag, startPoint x: 441, startPoint y: 226, endPoint x: 410, endPoint y: 271, distance: 54.7
click at [410, 271] on div "Color Wow Bundle" at bounding box center [501, 259] width 372 height 32
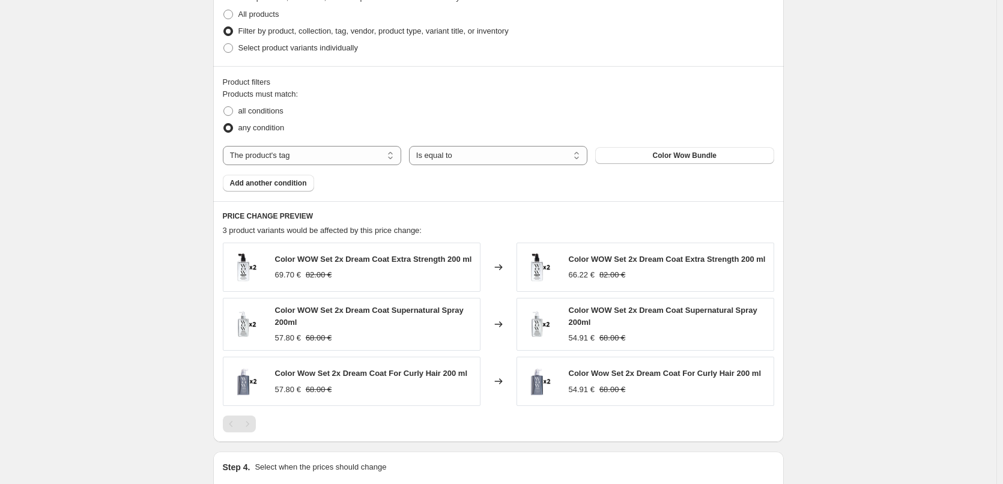
scroll to position [745, 0]
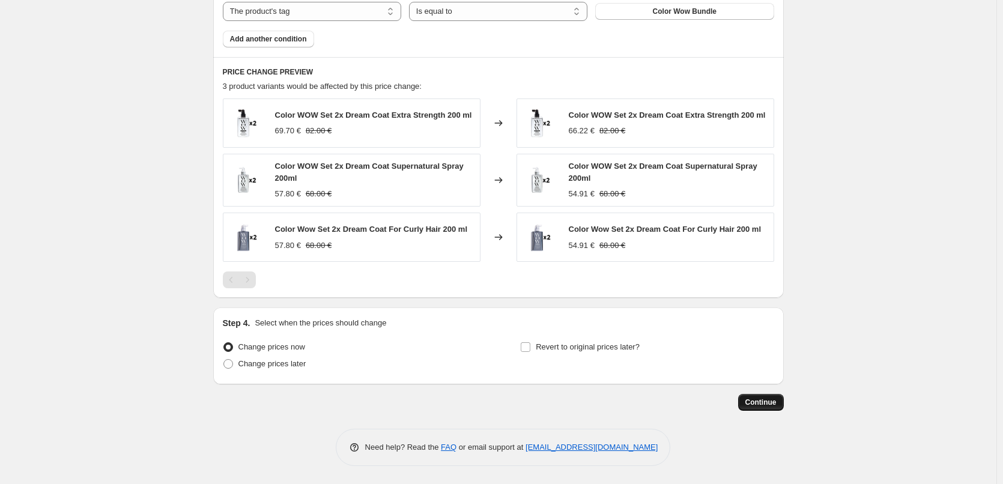
click at [775, 403] on span "Continue" at bounding box center [760, 403] width 31 height 10
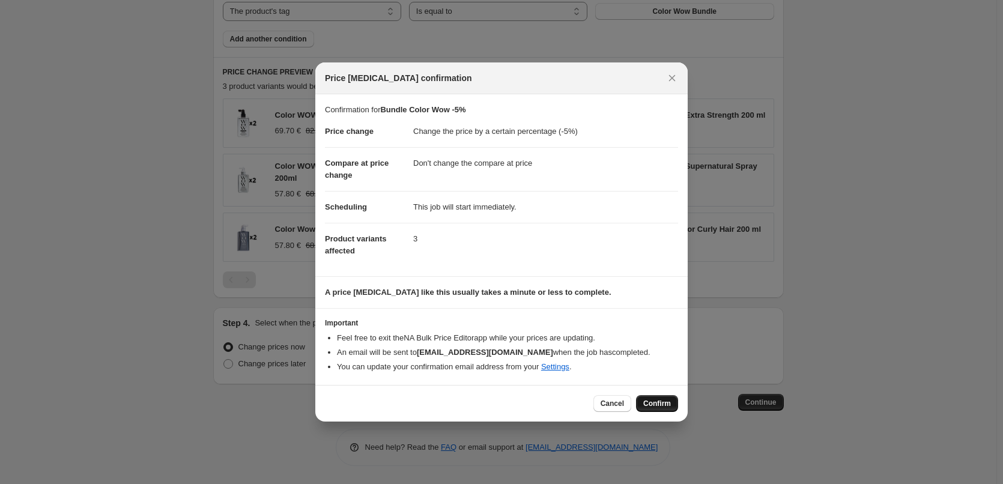
click at [655, 404] on span "Confirm" at bounding box center [657, 404] width 28 height 10
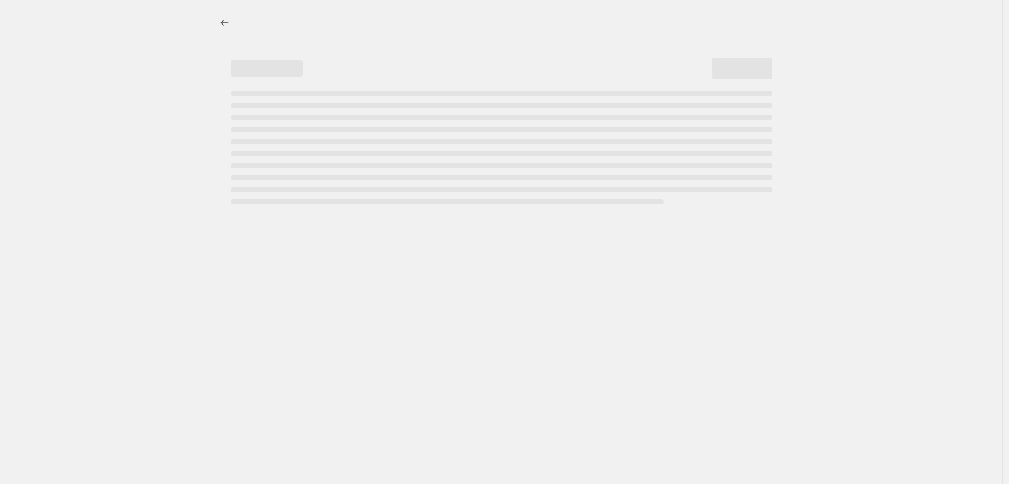
select select "percentage"
select select "no_change"
select select "tag"
